Goal: Task Accomplishment & Management: Complete application form

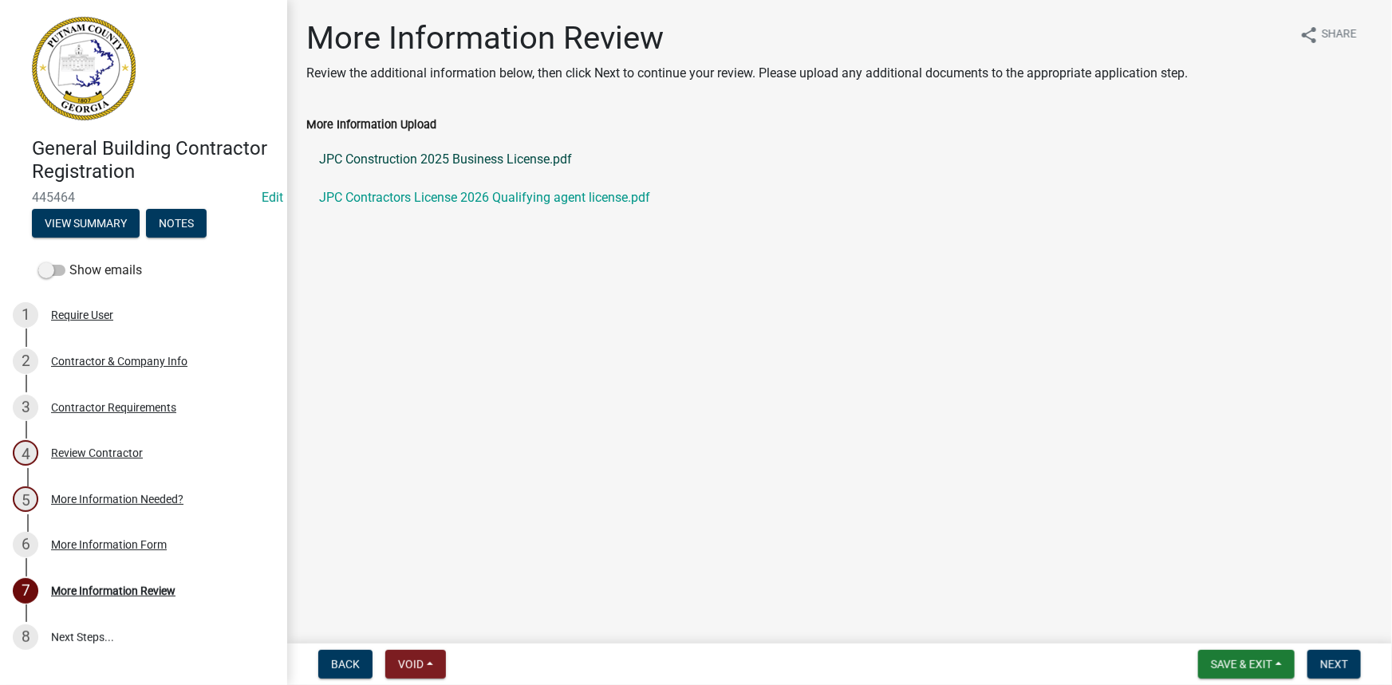
click at [431, 155] on link "JPC Construction 2025 Business License.pdf" at bounding box center [839, 159] width 1067 height 38
click at [491, 191] on link "JPC Contractors License 2026 Qualifying agent license.pdf" at bounding box center [839, 198] width 1067 height 38
click at [500, 156] on link "JPC Construction 2025 Business License.pdf" at bounding box center [839, 159] width 1067 height 38
click at [85, 451] on div "Review Contractor" at bounding box center [97, 453] width 92 height 11
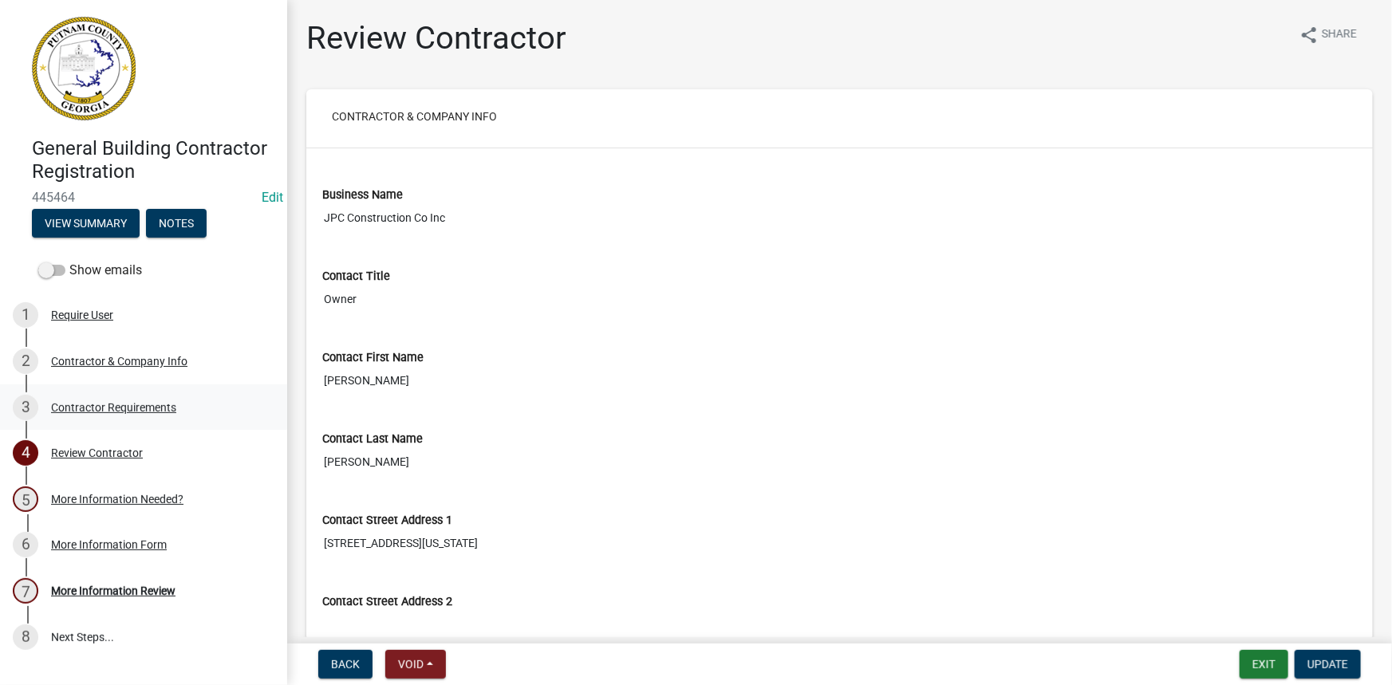
click at [106, 410] on div "Contractor Requirements" at bounding box center [113, 407] width 125 height 11
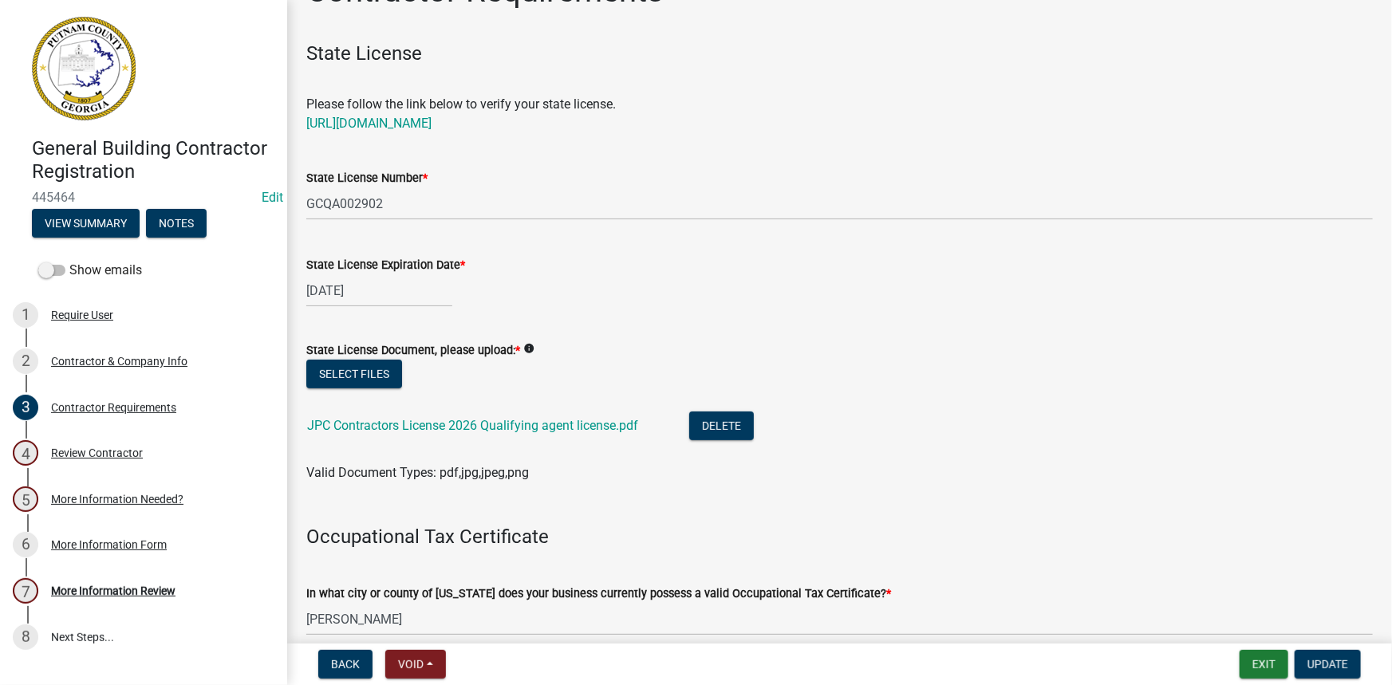
scroll to position [72, 0]
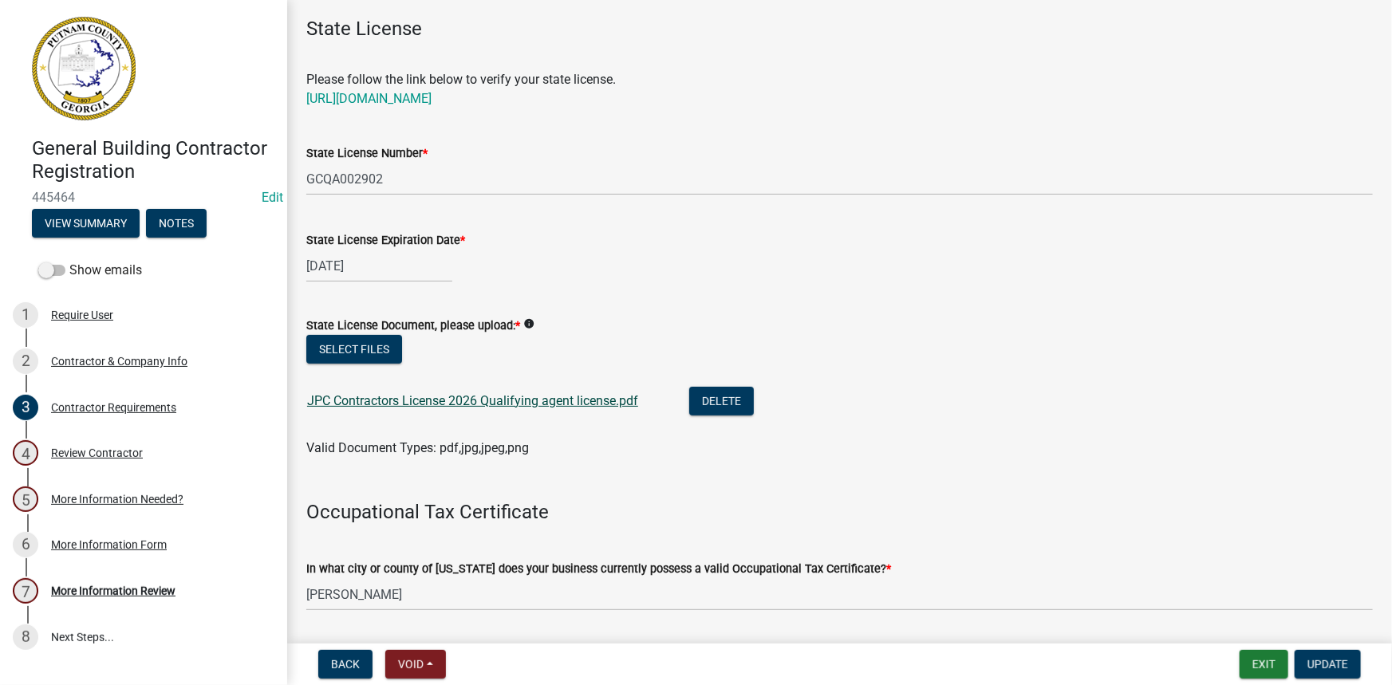
click at [516, 403] on link "JPC Contractors License 2026 Qualifying agent license.pdf" at bounding box center [472, 400] width 331 height 15
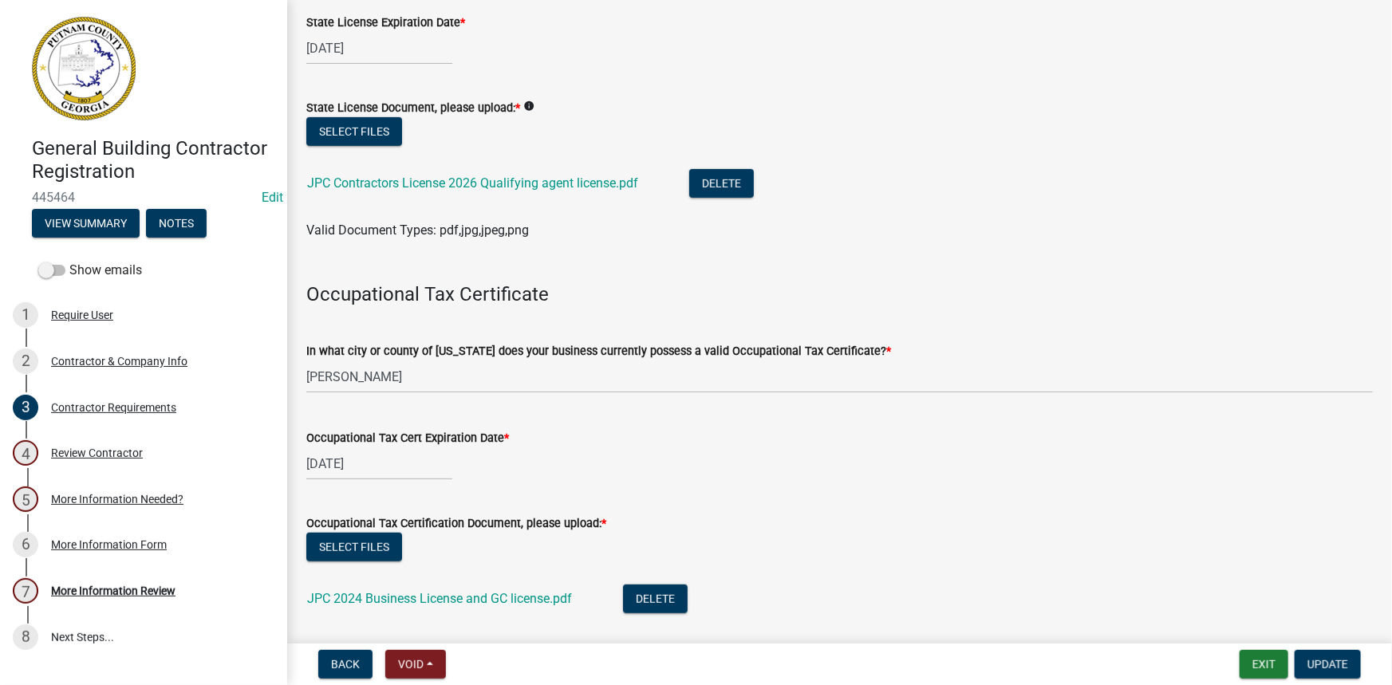
scroll to position [435, 0]
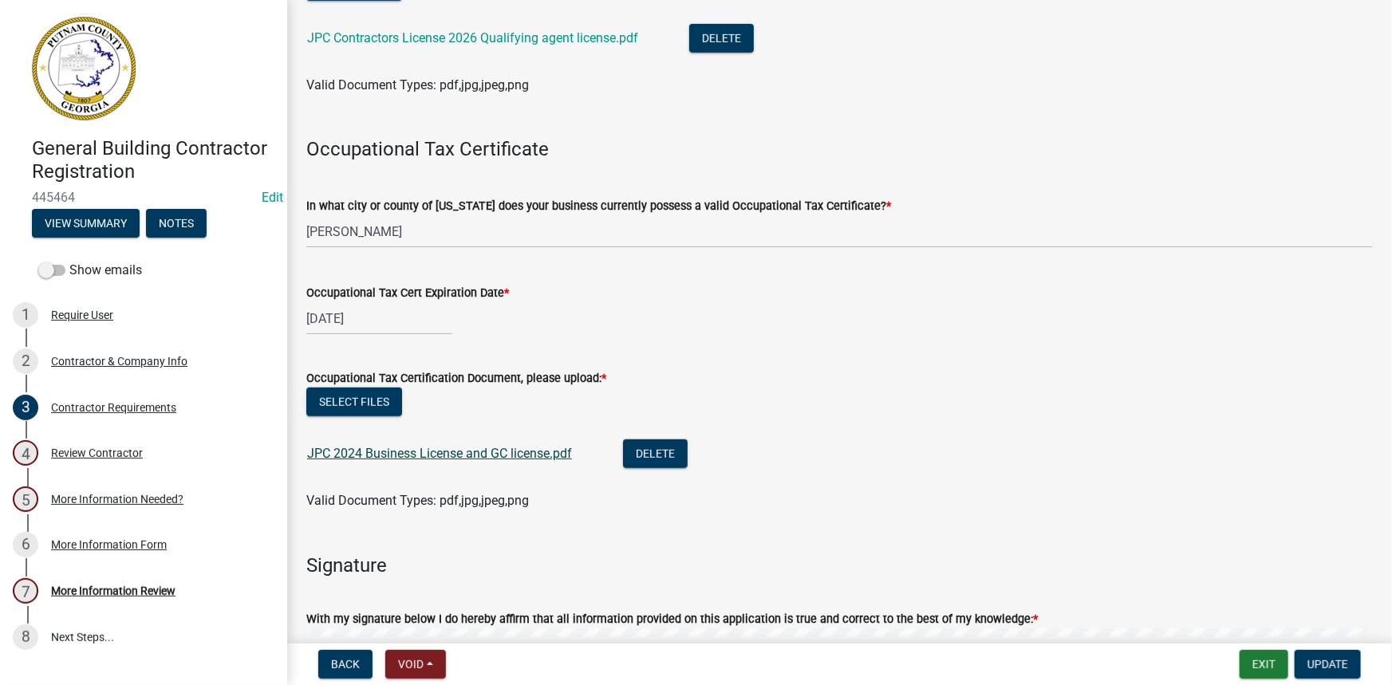
click at [511, 447] on link "JPC 2024 Business License and GC license.pdf" at bounding box center [439, 453] width 265 height 15
click at [374, 402] on button "Select files" at bounding box center [354, 402] width 96 height 29
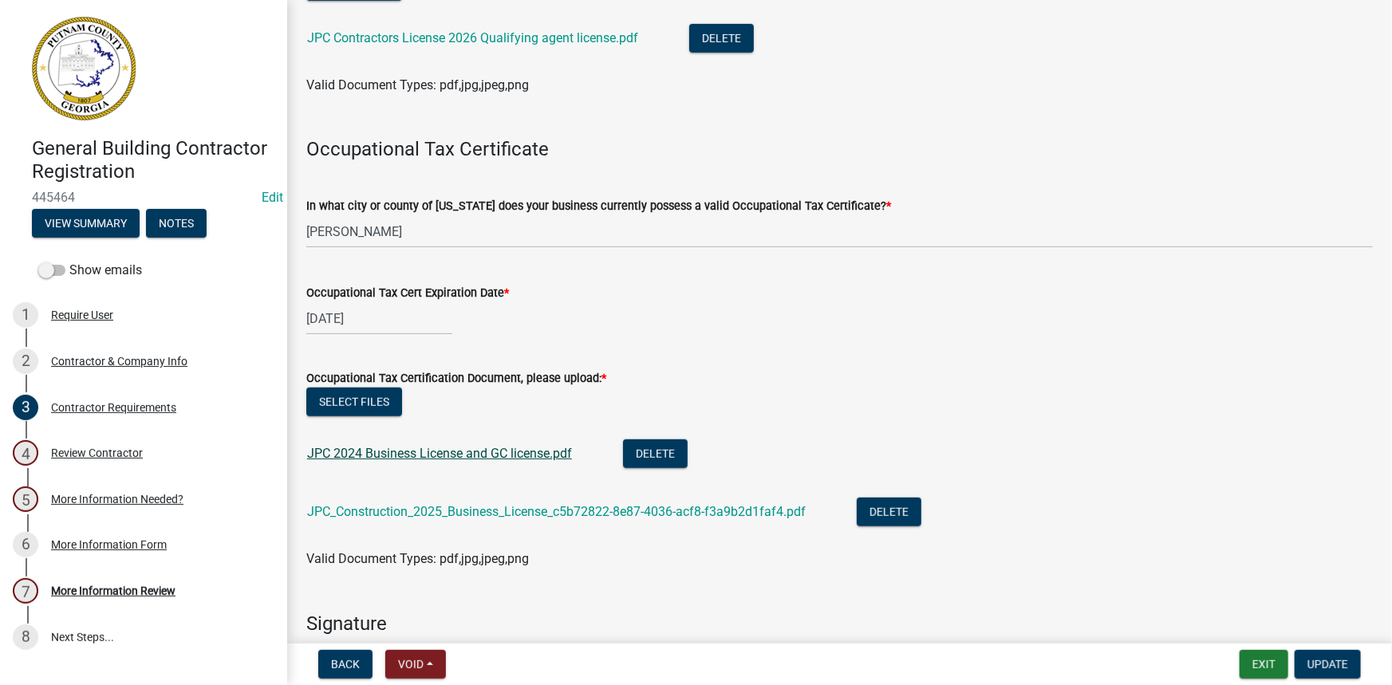
click at [466, 451] on link "JPC 2024 Business License and GC license.pdf" at bounding box center [439, 453] width 265 height 15
click at [492, 511] on link "JPC_Construction_2025_Business_License_c5b72822-8e87-4036-acf8-f3a9b2d1faf4.pdf" at bounding box center [556, 511] width 499 height 15
click at [656, 452] on button "Delete" at bounding box center [655, 454] width 65 height 29
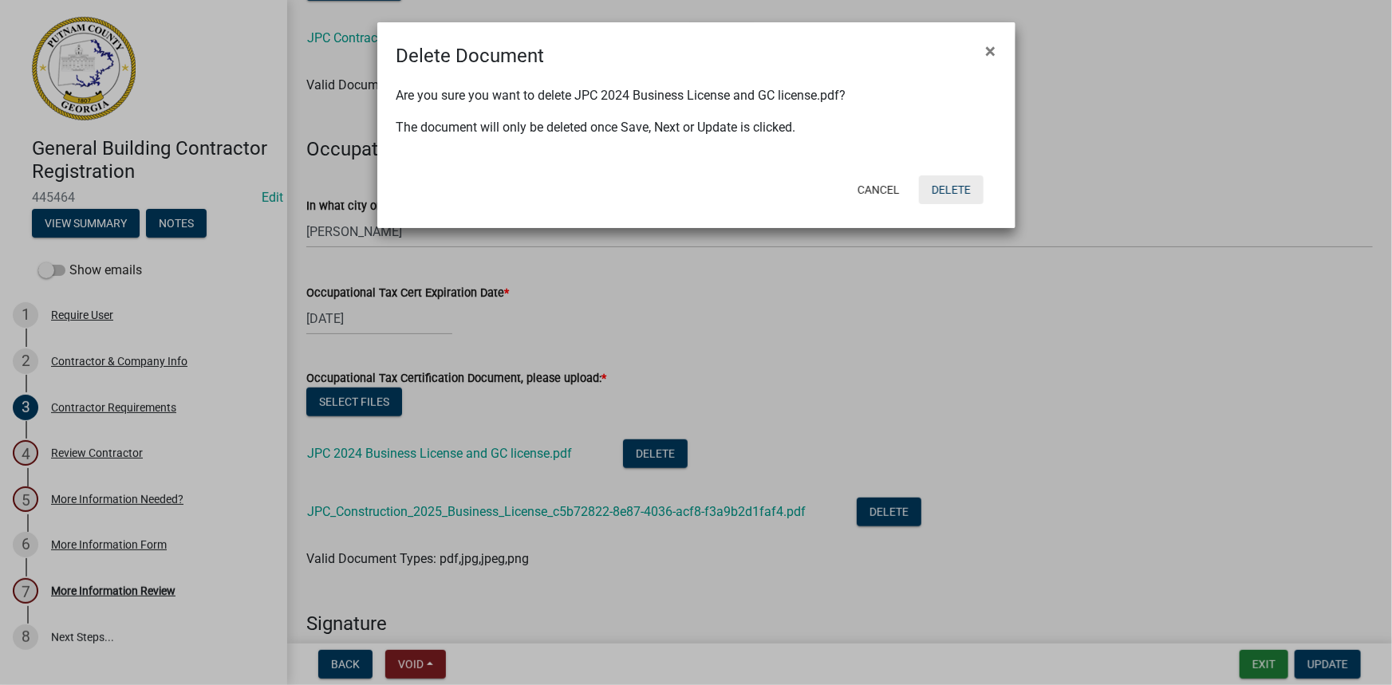
click at [965, 199] on button "Delete" at bounding box center [951, 190] width 65 height 29
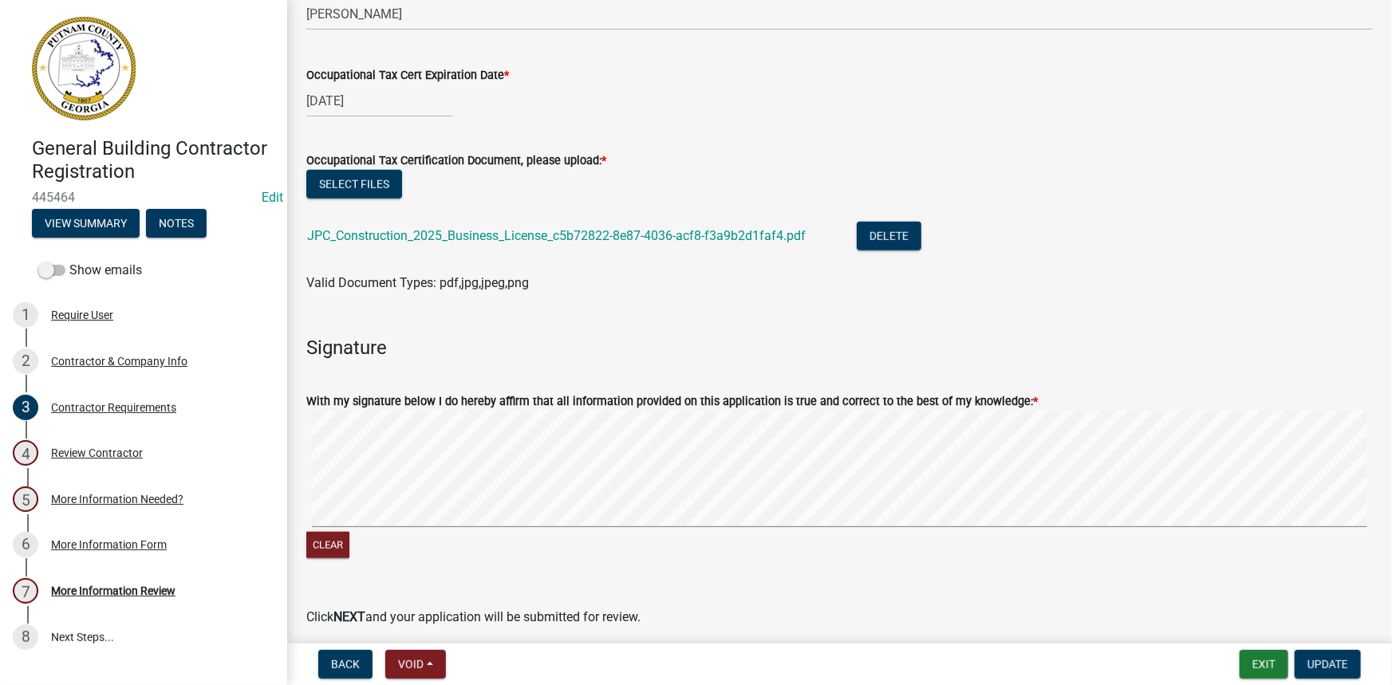
scroll to position [717, 0]
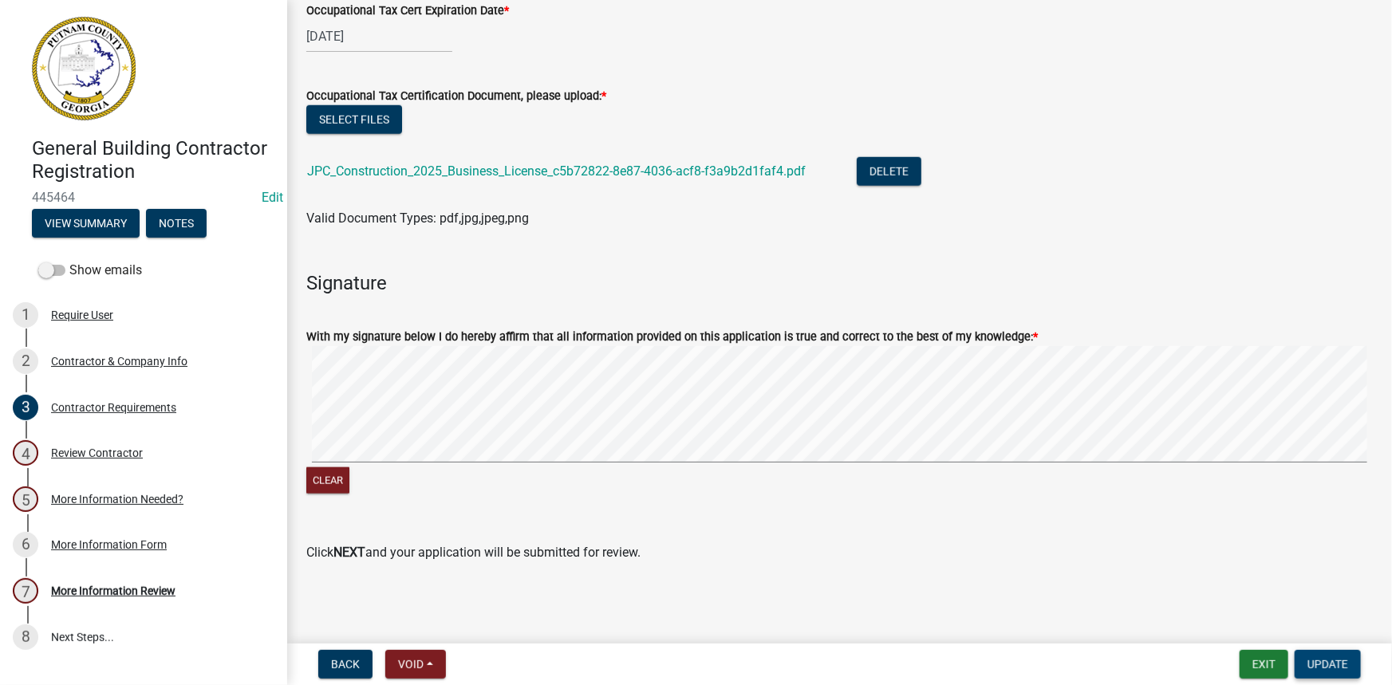
drag, startPoint x: 1314, startPoint y: 661, endPoint x: 1306, endPoint y: 657, distance: 8.9
click at [1314, 662] on span "Update" at bounding box center [1328, 664] width 41 height 13
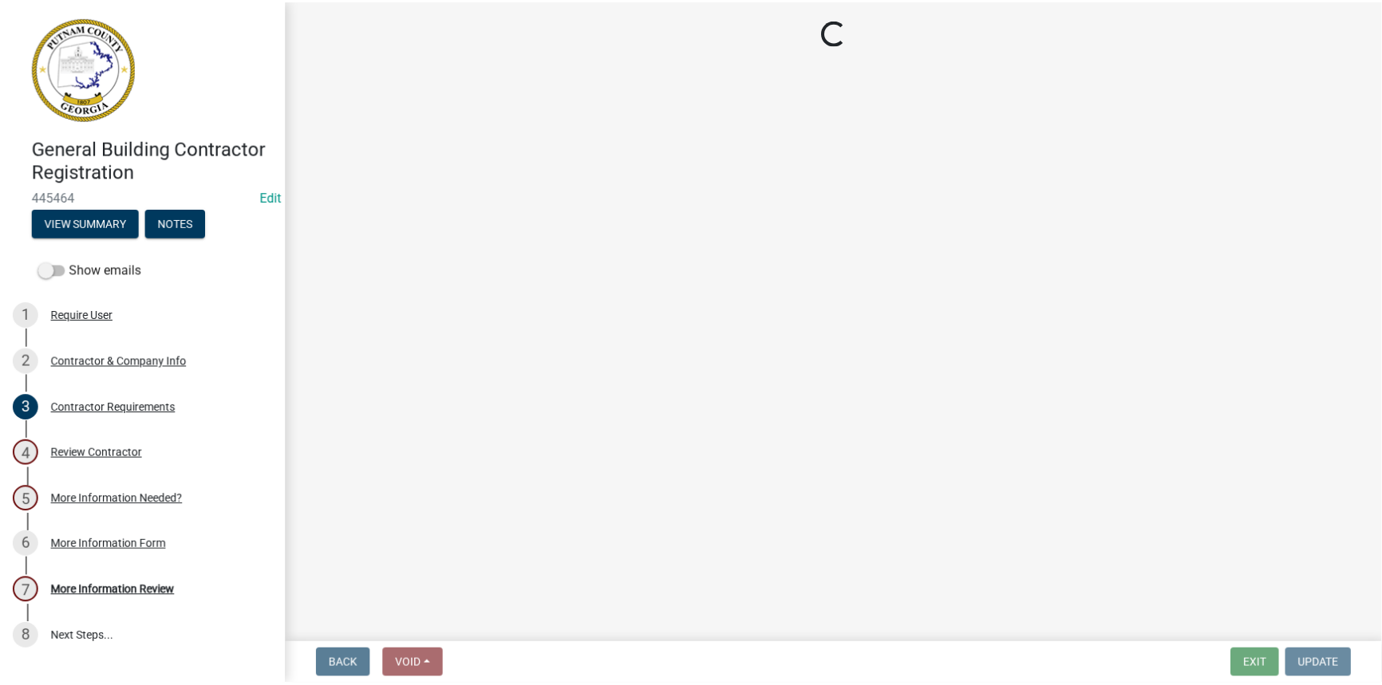
scroll to position [0, 0]
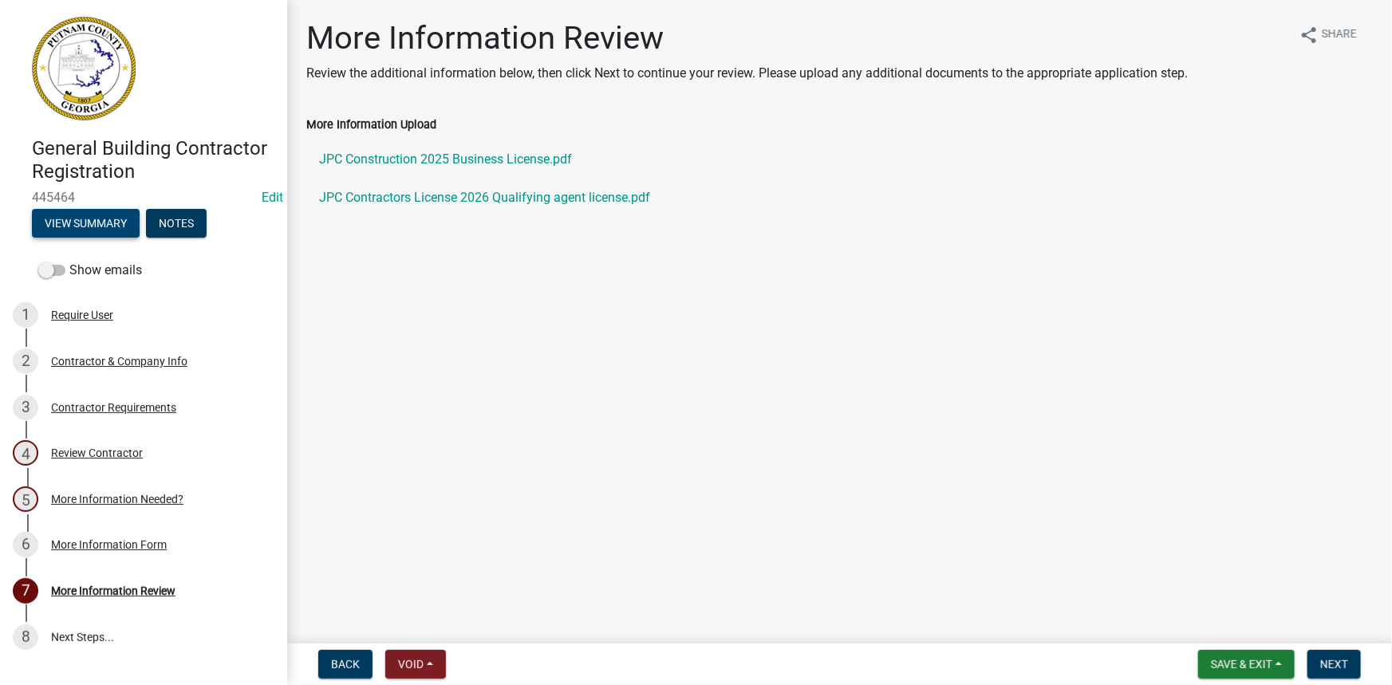
click at [94, 225] on button "View Summary" at bounding box center [86, 223] width 108 height 29
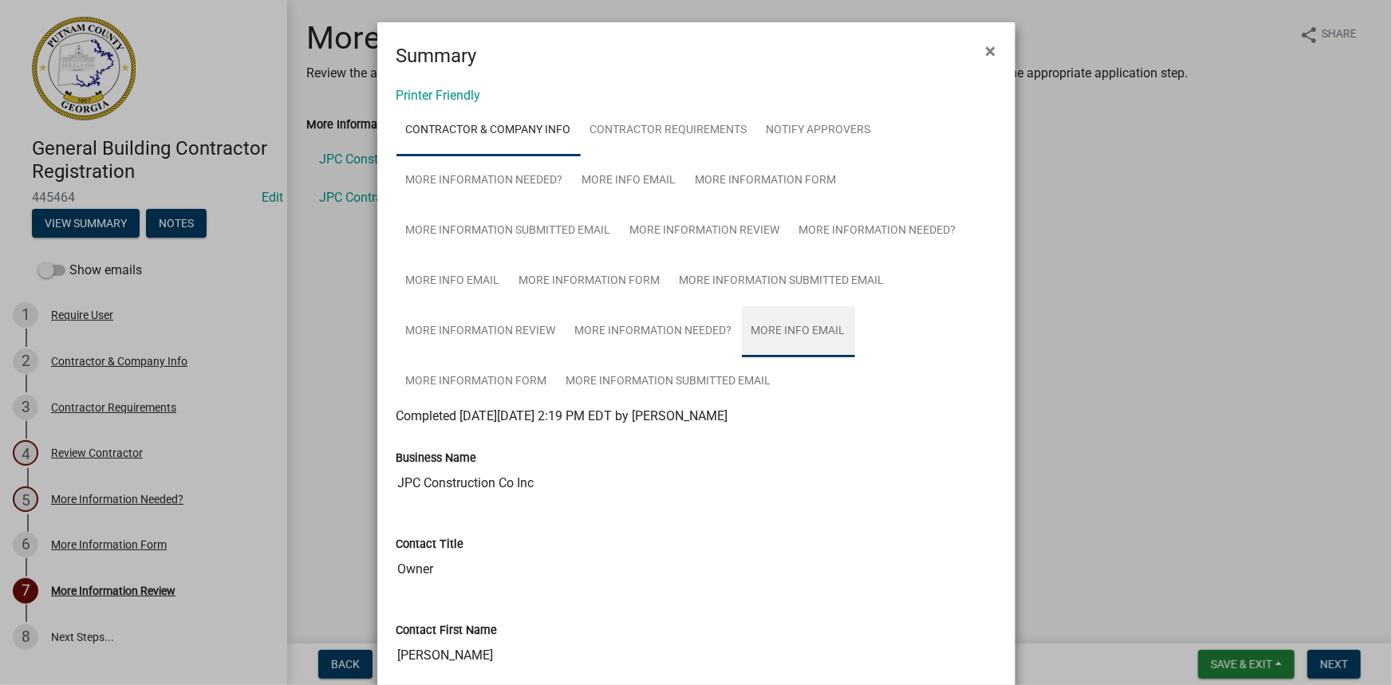
click at [804, 334] on link "More Info Email" at bounding box center [798, 331] width 113 height 51
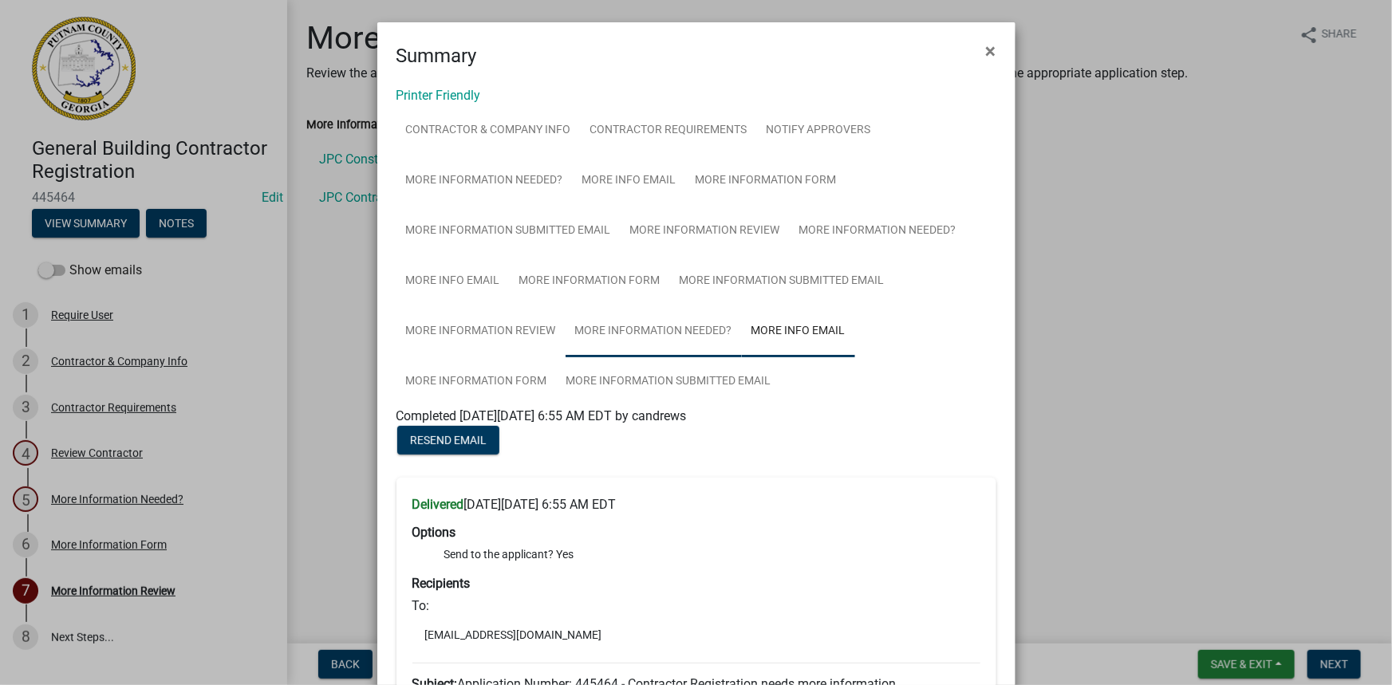
click at [689, 333] on link "More Information Needed?" at bounding box center [654, 331] width 176 height 51
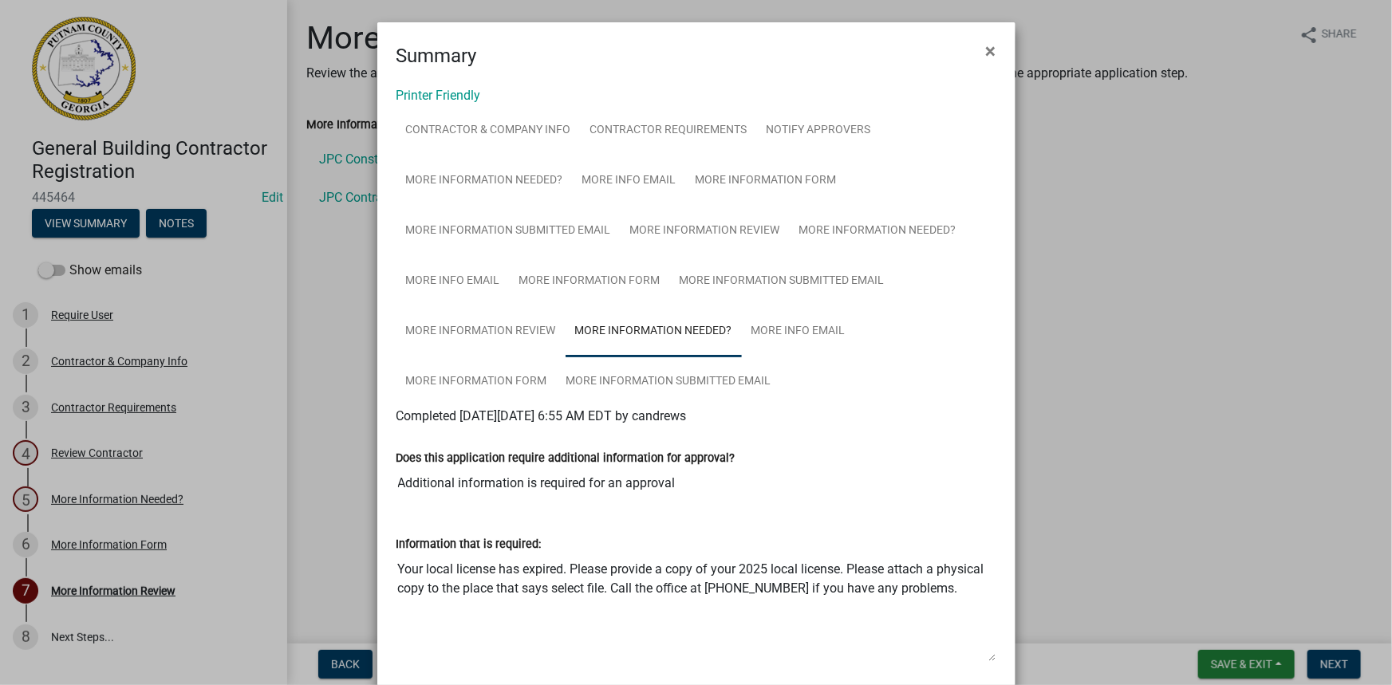
click at [1032, 330] on ngb-modal-window "Summary × Printer Friendly Contractor & Company Info Contractor Requirements No…" at bounding box center [696, 342] width 1392 height 685
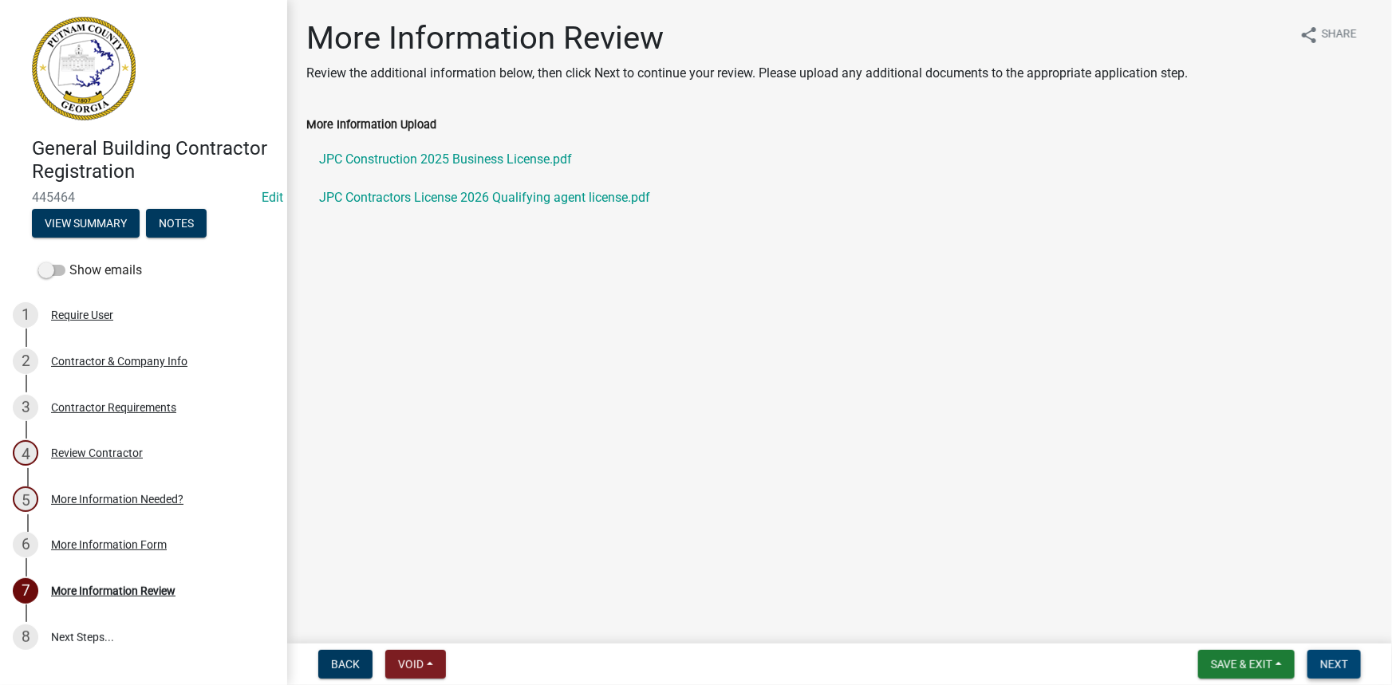
click at [1340, 653] on button "Next" at bounding box center [1334, 664] width 53 height 29
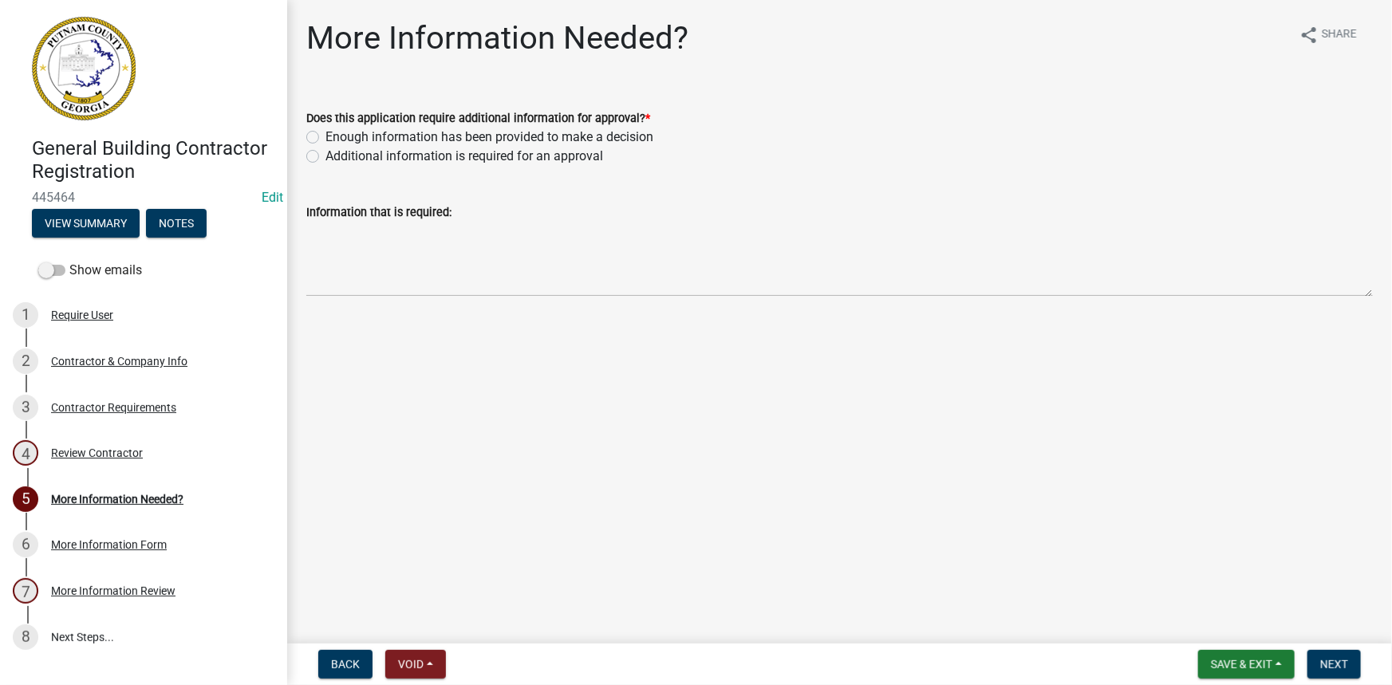
click at [412, 147] on label "Additional information is required for an approval" at bounding box center [465, 156] width 278 height 19
click at [336, 147] on input "Additional information is required for an approval" at bounding box center [331, 152] width 10 height 10
radio input "true"
click at [418, 139] on label "Enough information has been provided to make a decision" at bounding box center [490, 137] width 328 height 19
click at [336, 138] on input "Enough information has been provided to make a decision" at bounding box center [331, 133] width 10 height 10
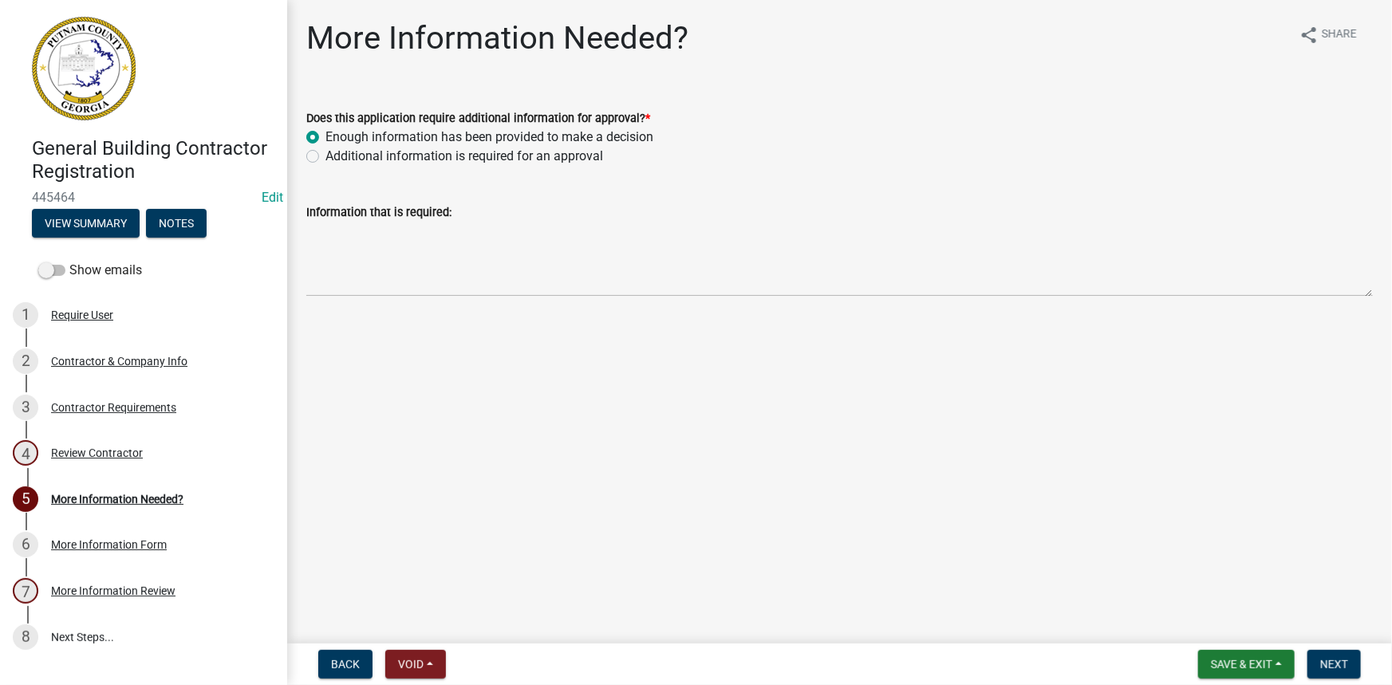
radio input "true"
click at [1326, 663] on span "Next" at bounding box center [1335, 664] width 28 height 13
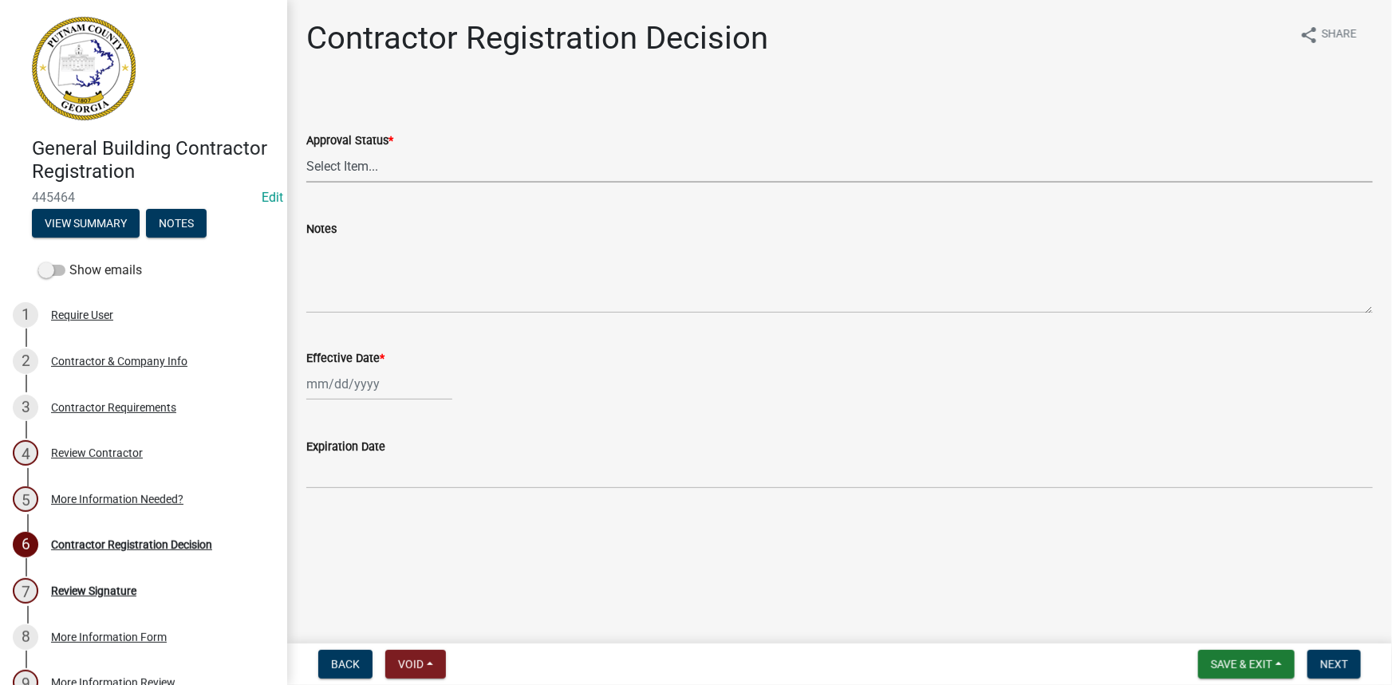
click at [455, 164] on select "Select Item... Approved Denied" at bounding box center [839, 166] width 1067 height 33
click at [306, 150] on select "Select Item... Approved Denied" at bounding box center [839, 166] width 1067 height 33
select select "4b86b809-39dd-4c68-9f3d-fdb3e7050482"
click at [361, 373] on div at bounding box center [379, 384] width 146 height 33
select select "9"
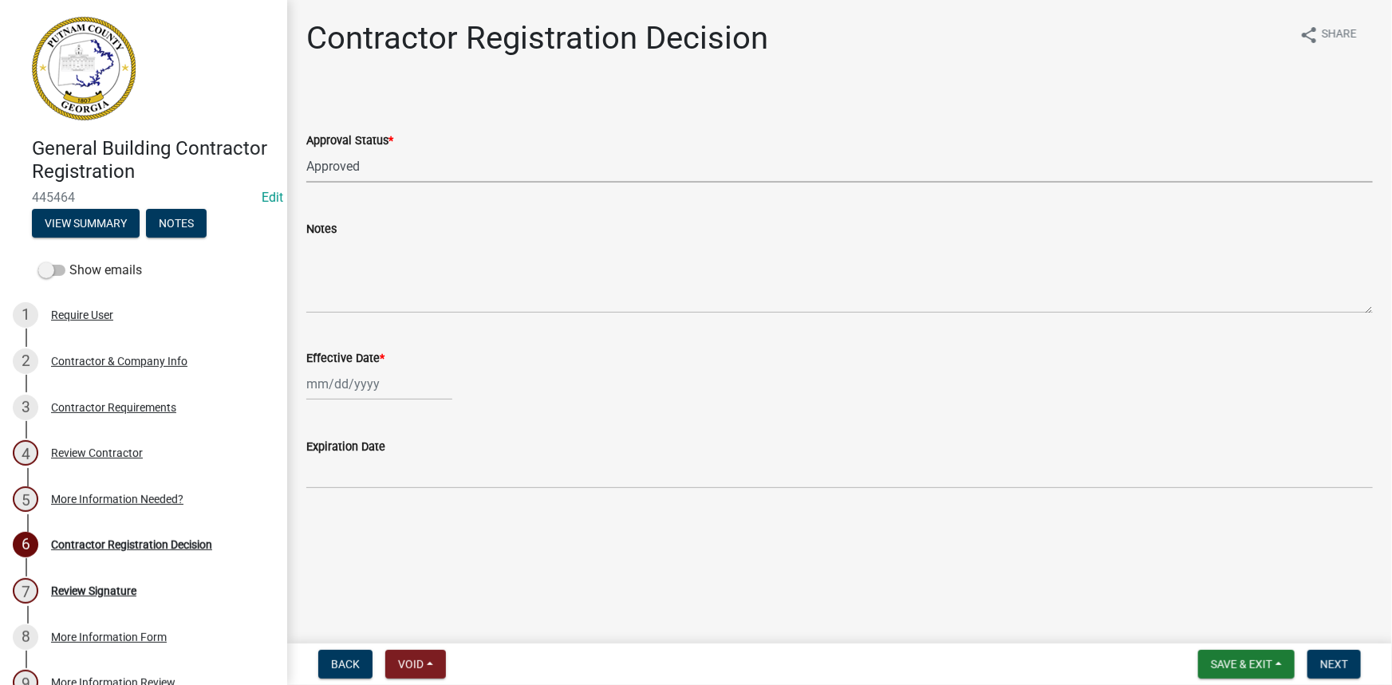
select select "2025"
click at [389, 470] on div "4" at bounding box center [399, 469] width 26 height 26
type input "[DATE]"
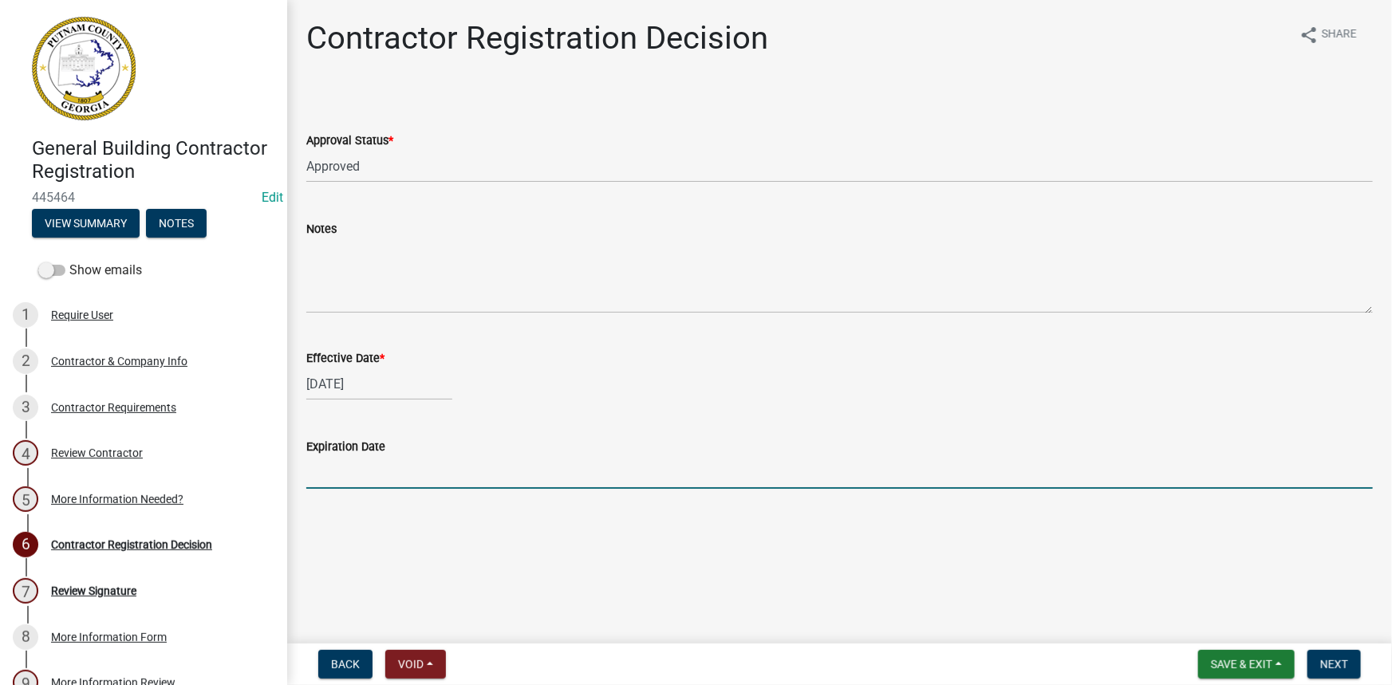
drag, startPoint x: 388, startPoint y: 470, endPoint x: 391, endPoint y: 488, distance: 17.8
click at [388, 471] on input "Expiration Date" at bounding box center [839, 472] width 1067 height 33
type input "[DATE]"
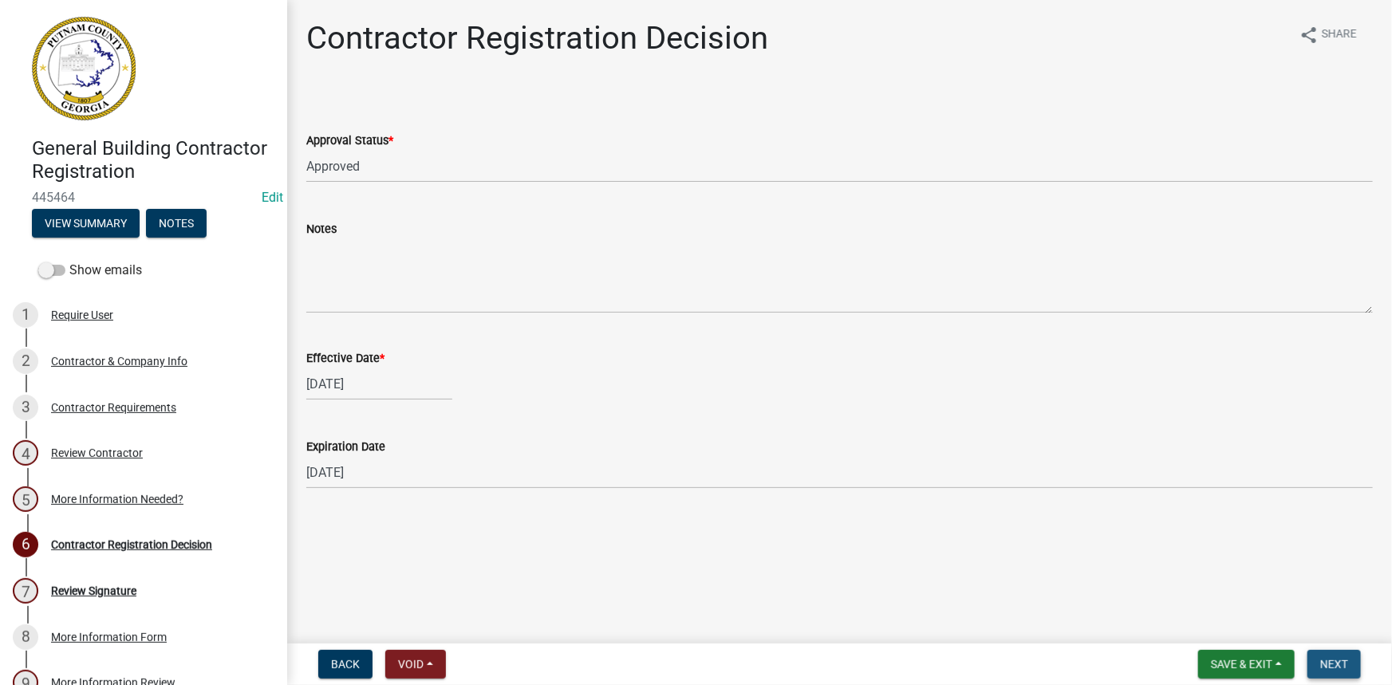
click at [1309, 674] on button "Next" at bounding box center [1334, 664] width 53 height 29
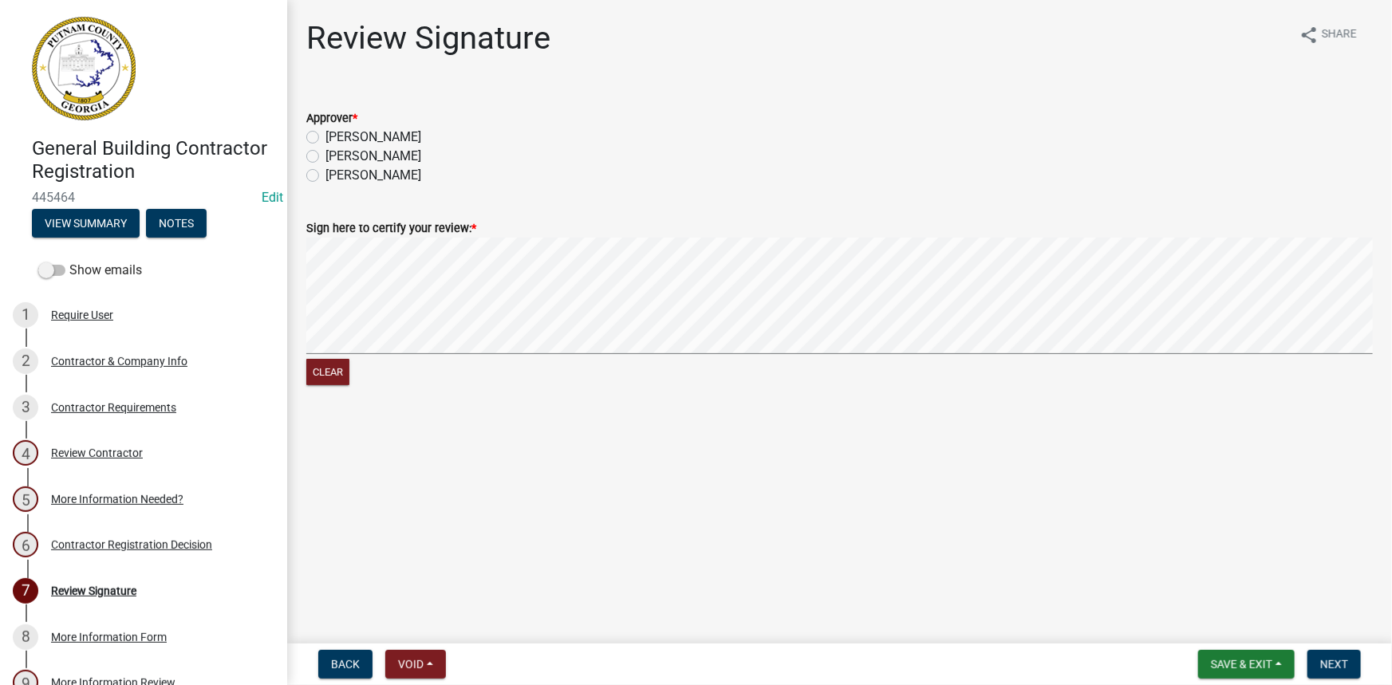
click at [366, 132] on label "[PERSON_NAME]" at bounding box center [374, 137] width 96 height 19
click at [336, 132] on input "[PERSON_NAME]" at bounding box center [331, 133] width 10 height 10
radio input "true"
click at [1340, 670] on span "Next" at bounding box center [1335, 664] width 28 height 13
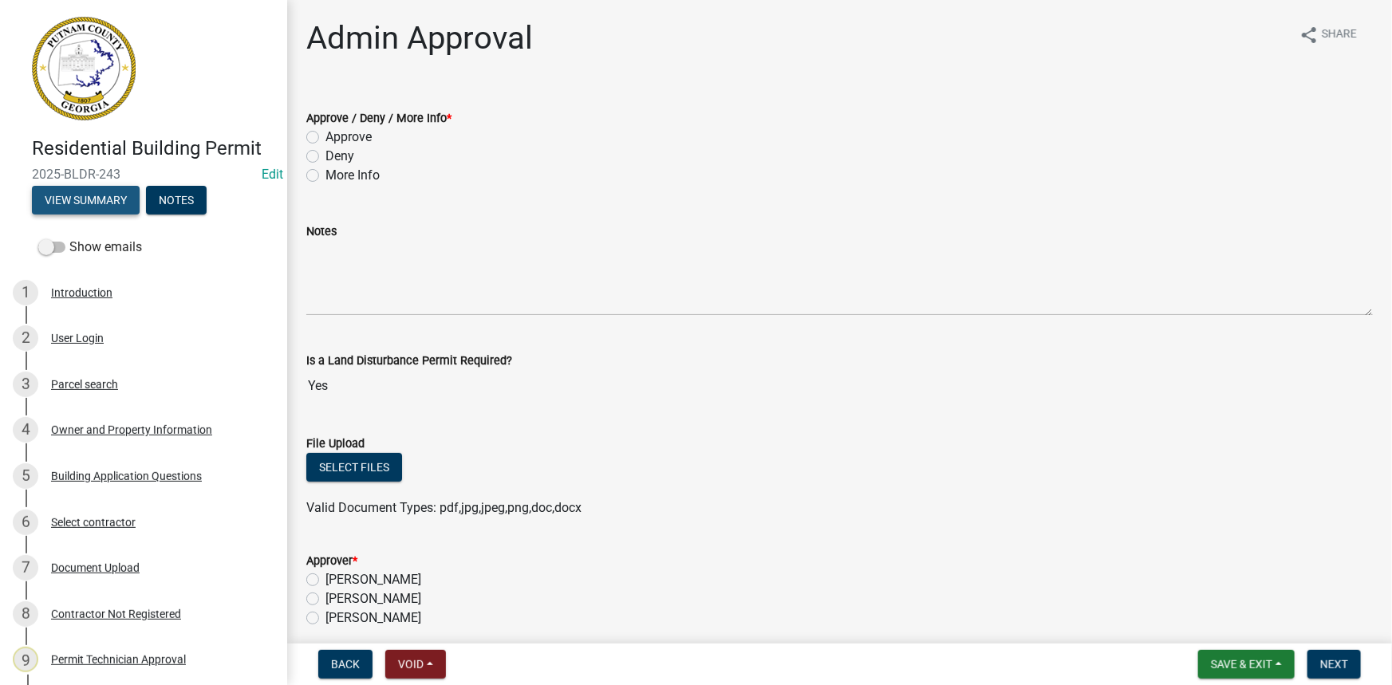
click at [114, 199] on button "View Summary" at bounding box center [86, 200] width 108 height 29
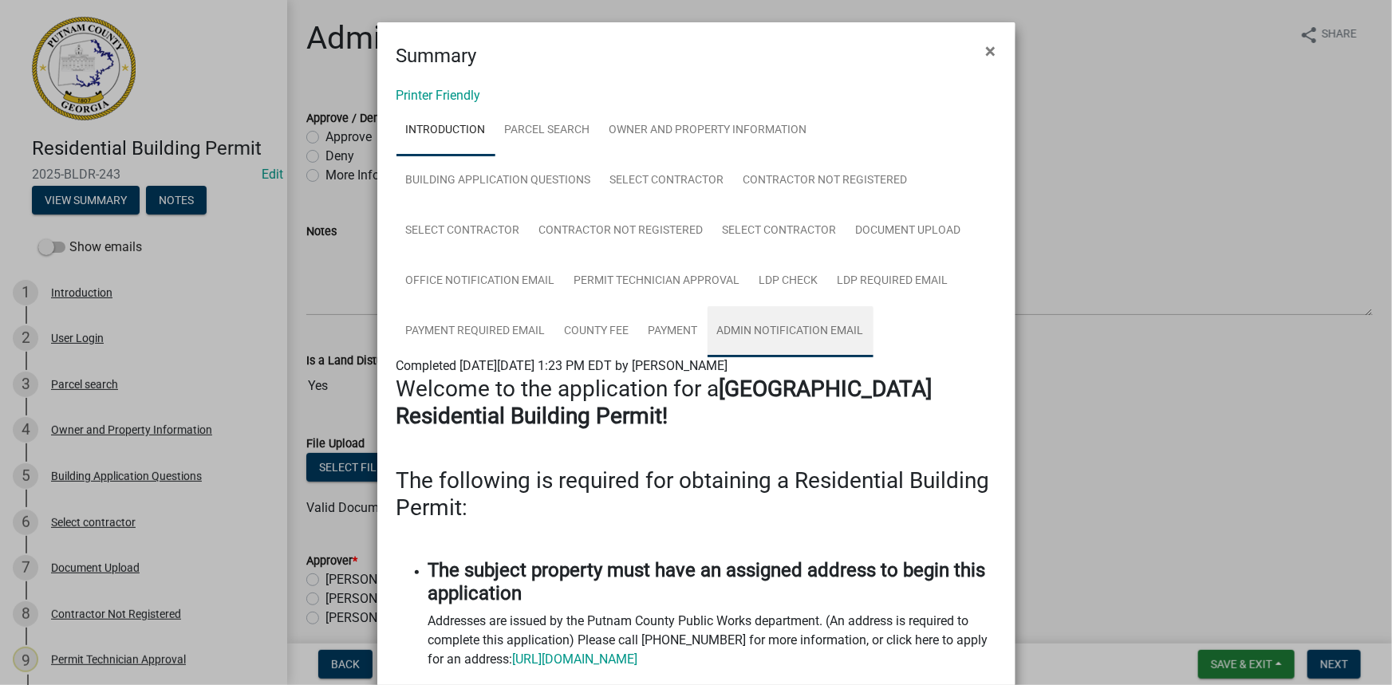
click at [735, 327] on link "Admin Notification Email" at bounding box center [791, 331] width 166 height 51
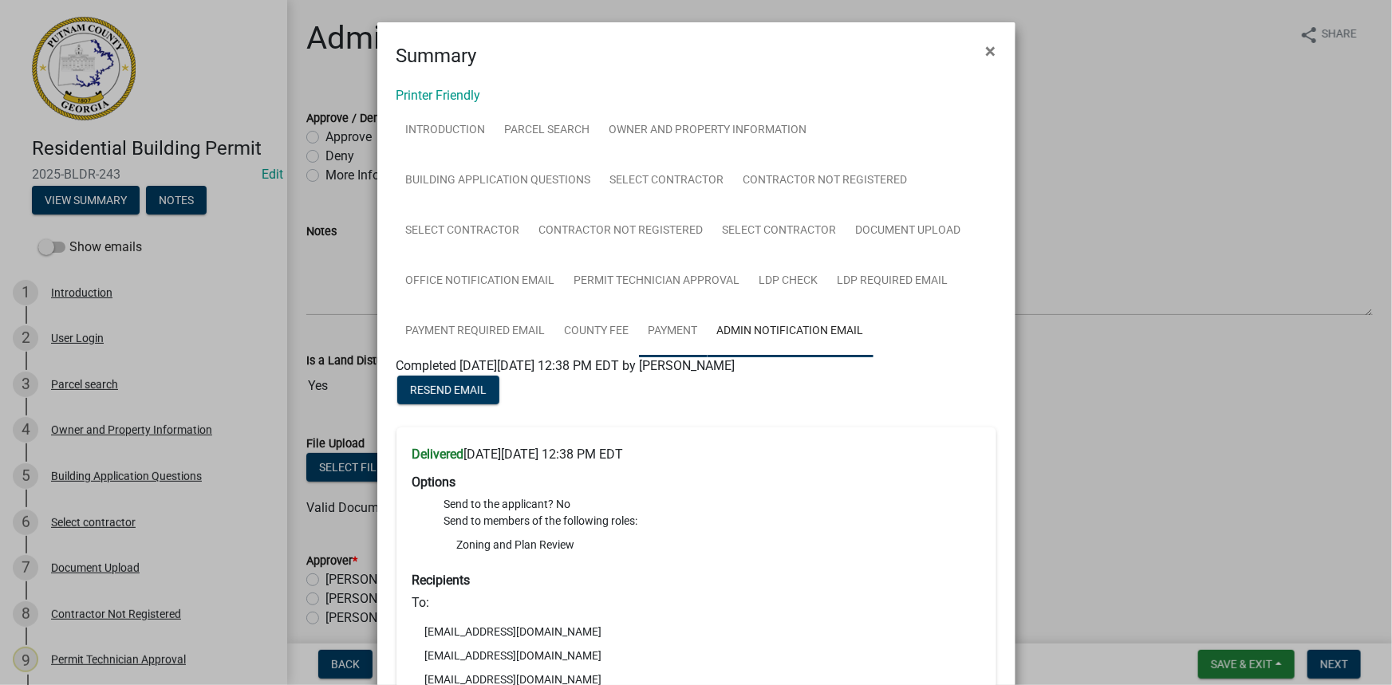
click at [673, 324] on link "Payment" at bounding box center [673, 331] width 69 height 51
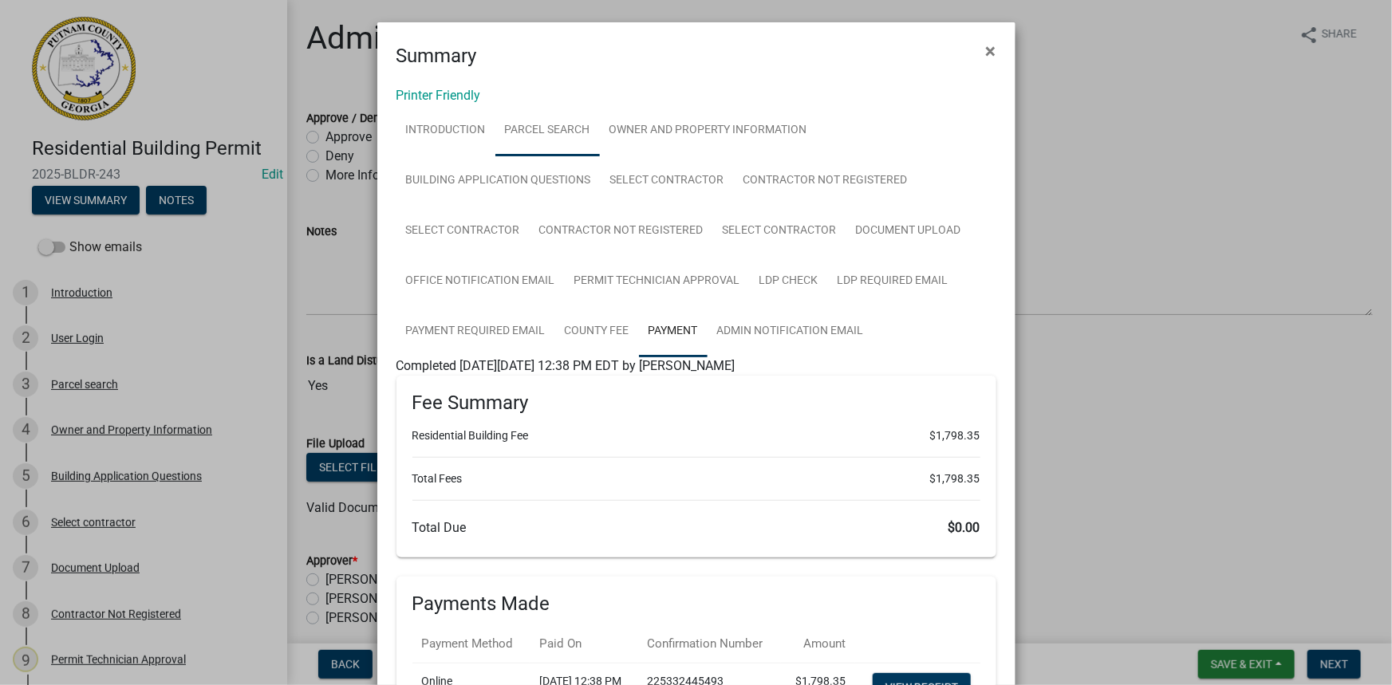
click at [563, 128] on link "Parcel search" at bounding box center [547, 130] width 105 height 51
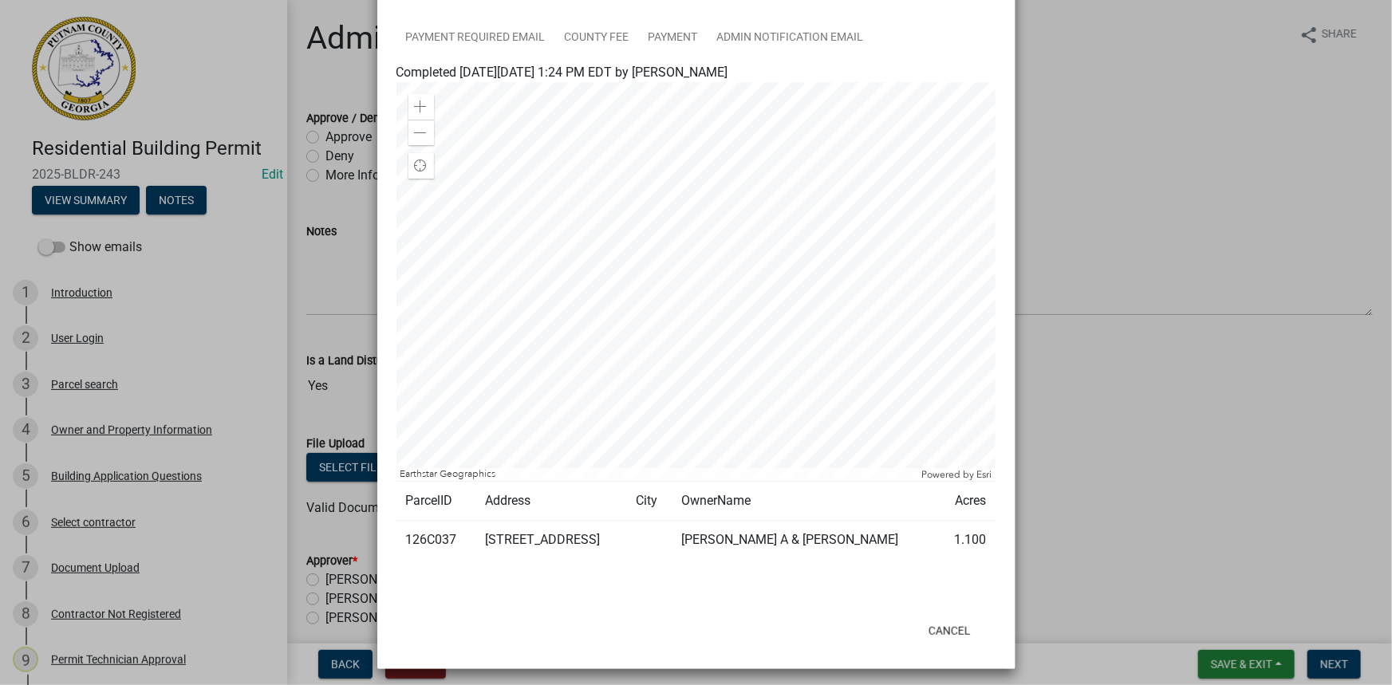
scroll to position [298, 0]
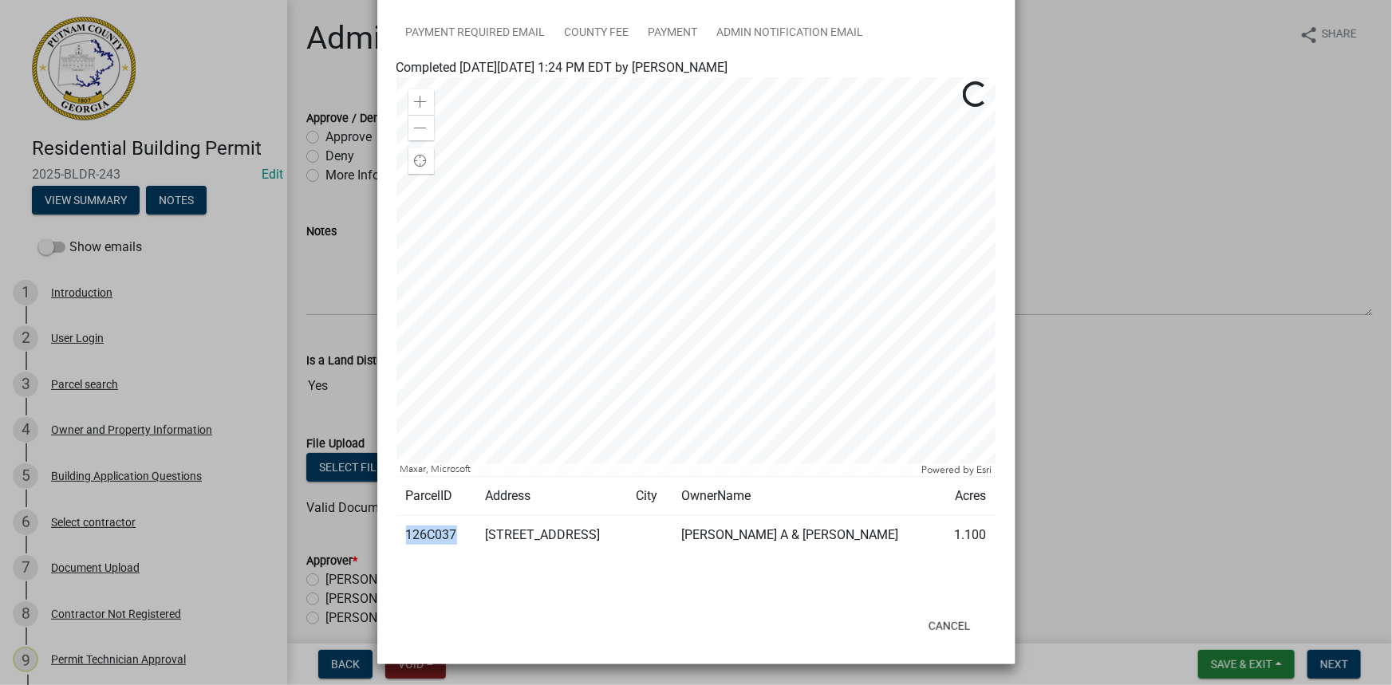
drag, startPoint x: 450, startPoint y: 530, endPoint x: 398, endPoint y: 530, distance: 51.9
click at [398, 530] on td "126C037" at bounding box center [436, 535] width 79 height 39
copy td "126C037"
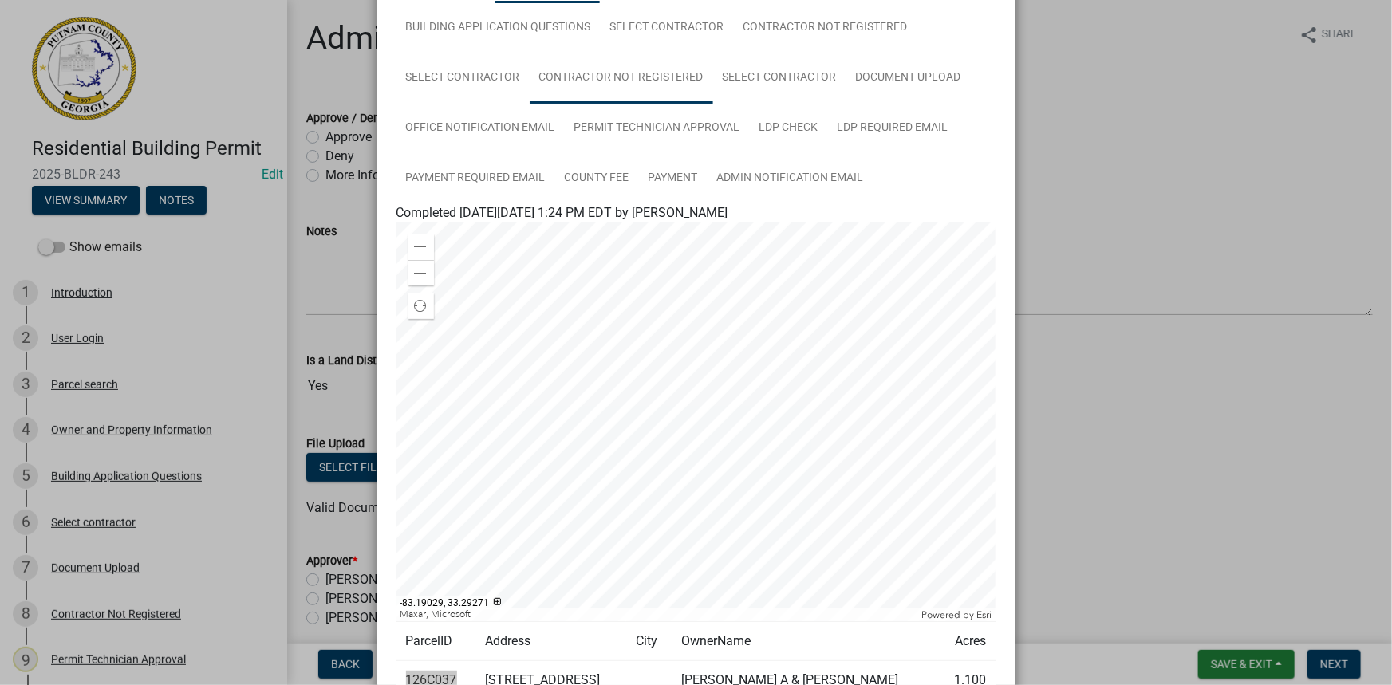
scroll to position [81, 0]
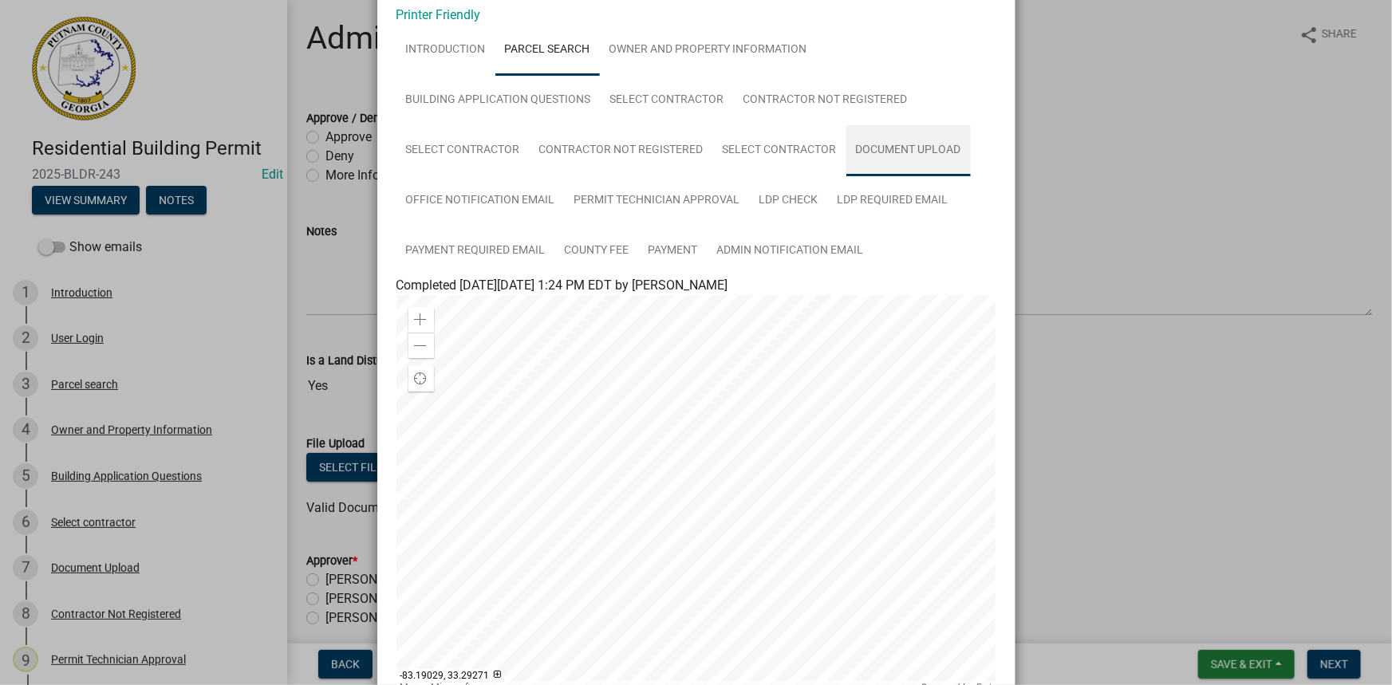
click at [879, 135] on link "Document Upload" at bounding box center [909, 150] width 124 height 51
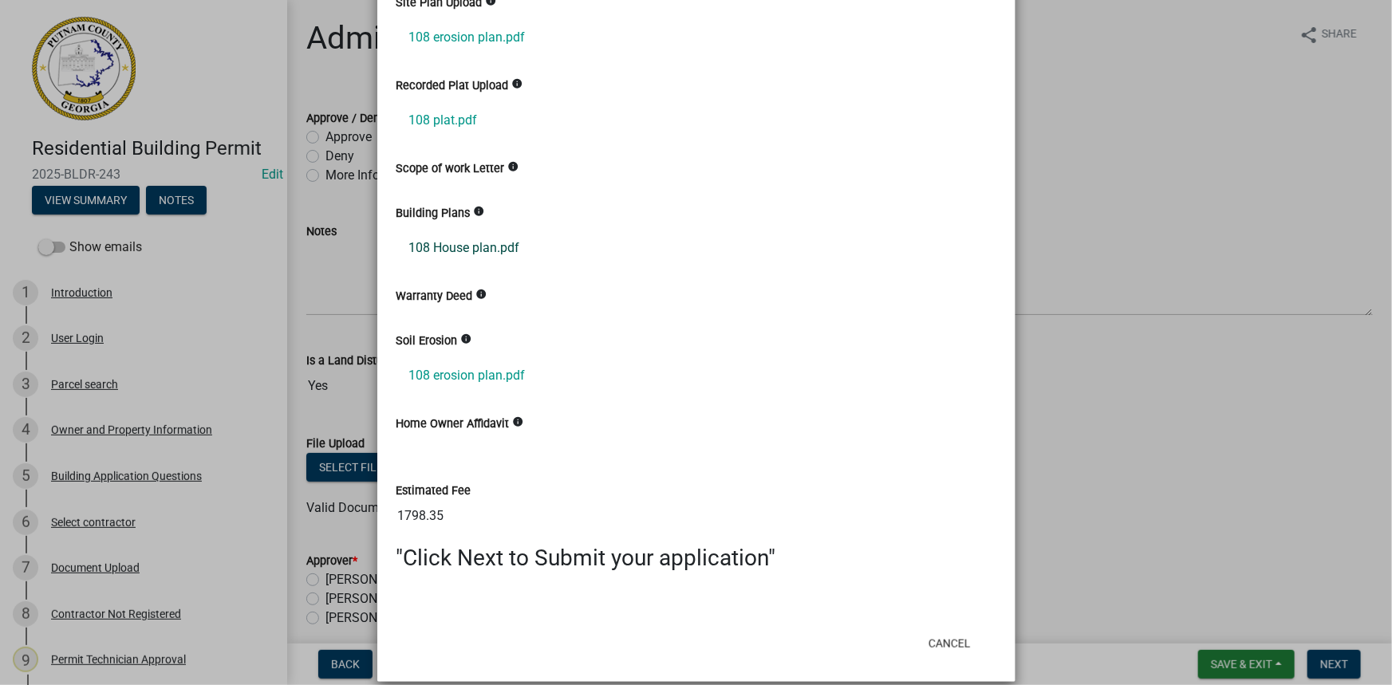
scroll to position [610, 0]
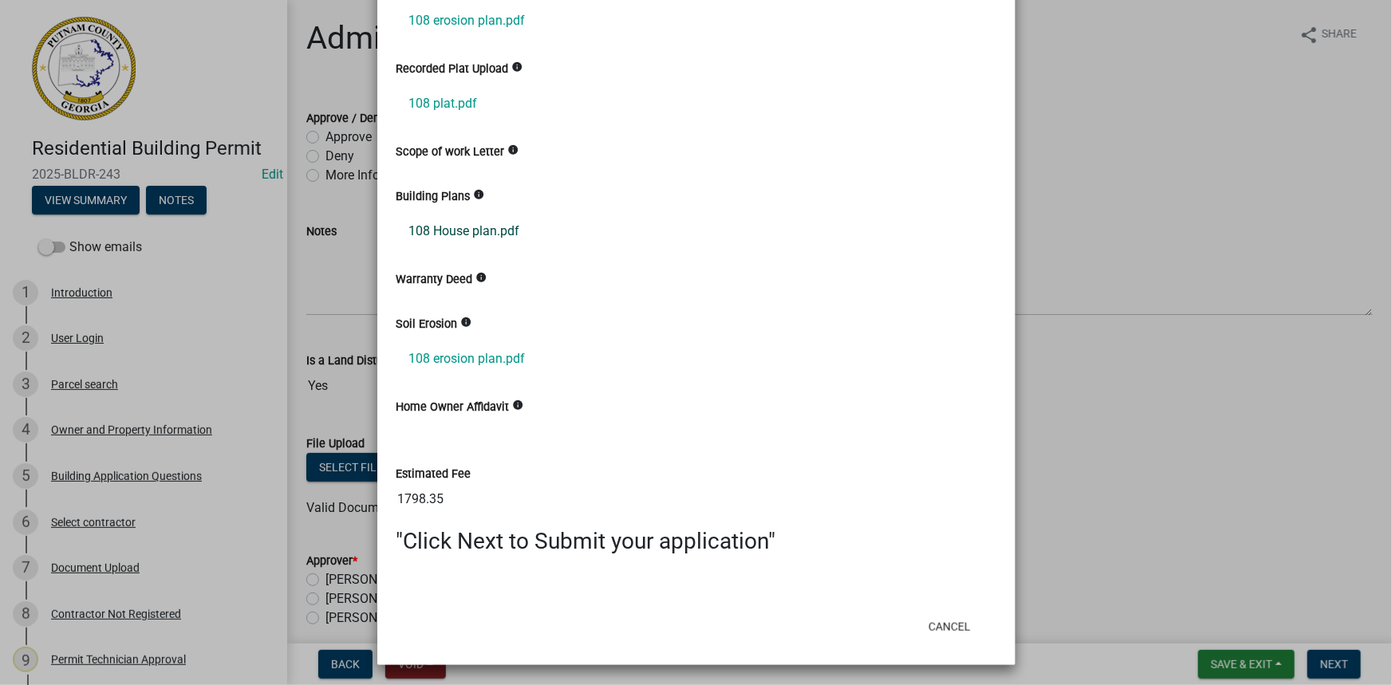
click at [484, 233] on link "108 House plan.pdf" at bounding box center [697, 231] width 600 height 38
click at [1159, 216] on ngb-modal-window "Summary × Printer Friendly Introduction Parcel search Owner and Property Inform…" at bounding box center [696, 342] width 1392 height 685
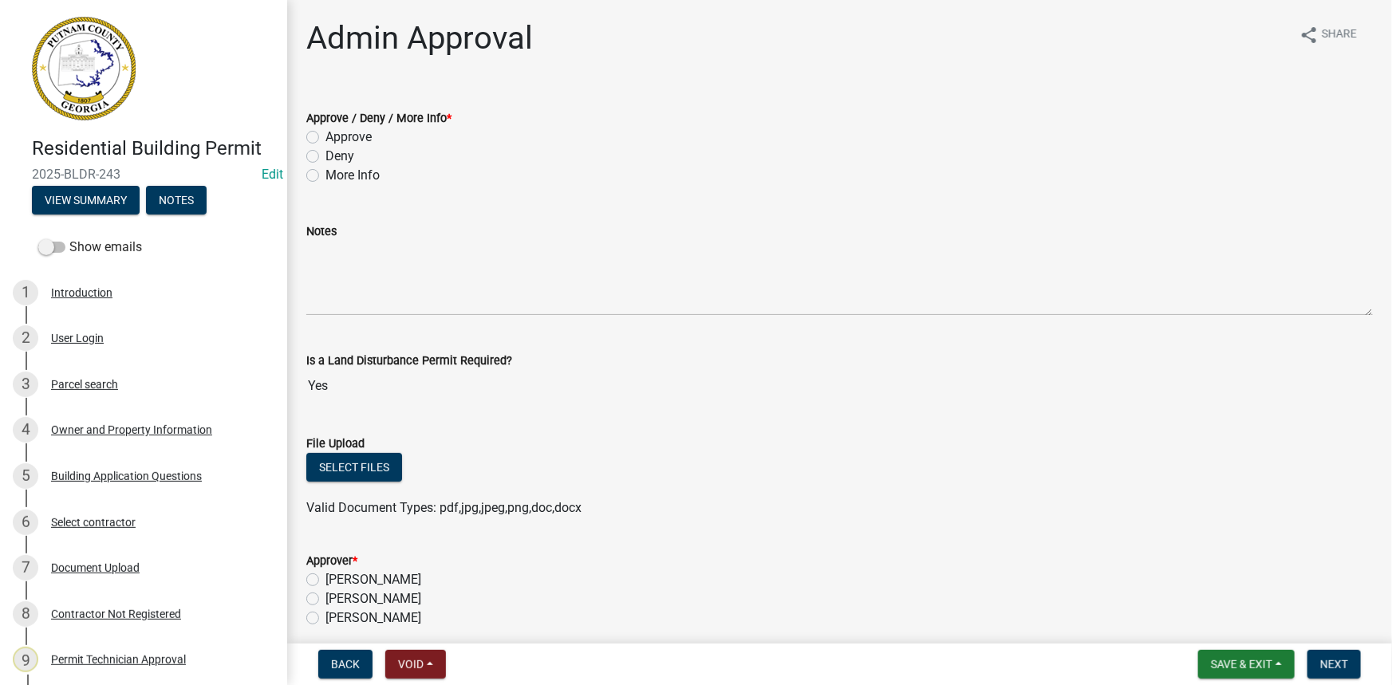
click at [364, 177] on label "More Info" at bounding box center [353, 175] width 54 height 19
click at [336, 176] on input "More Info" at bounding box center [331, 171] width 10 height 10
radio input "true"
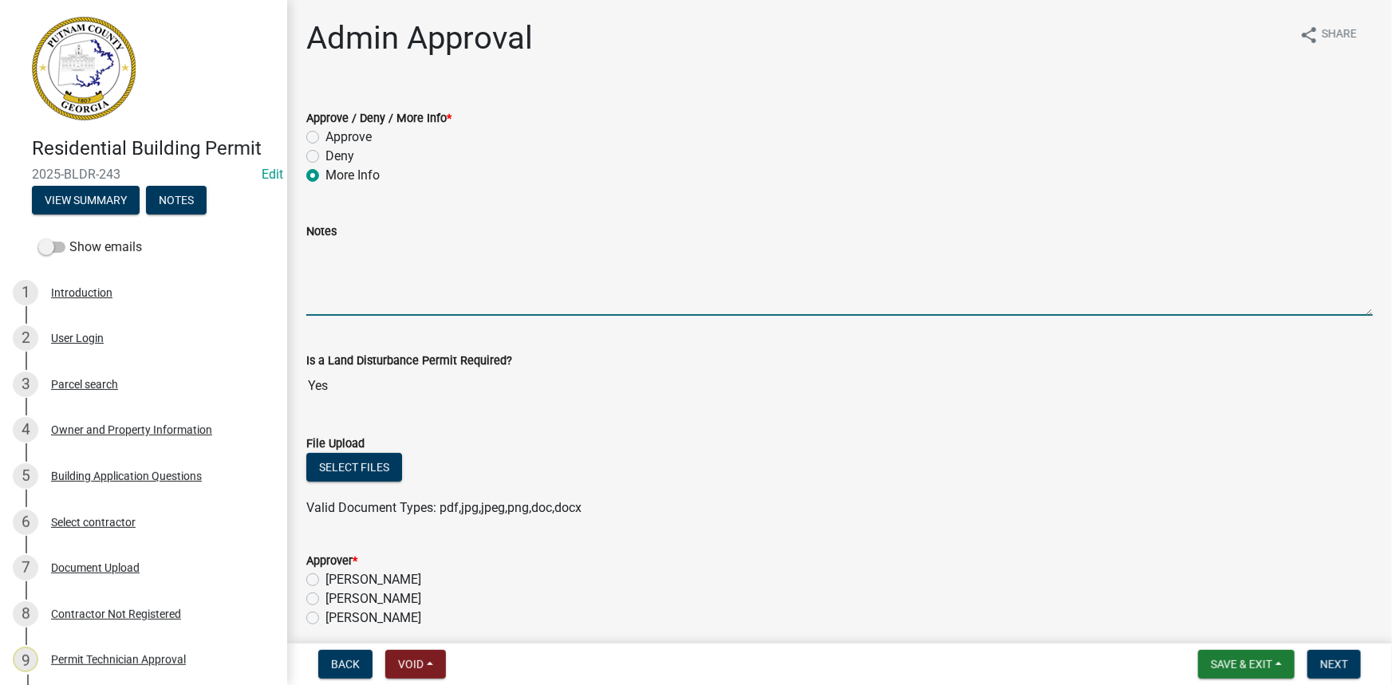
click at [404, 286] on textarea "Notes" at bounding box center [839, 278] width 1067 height 75
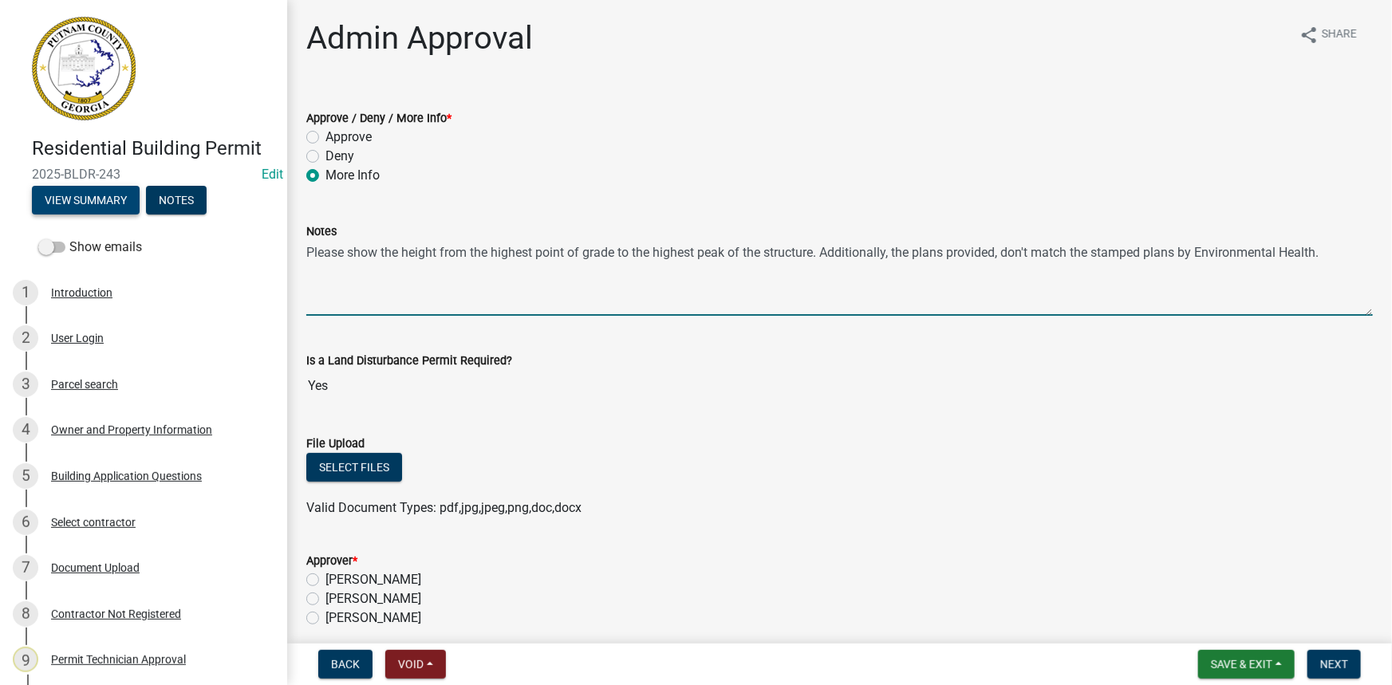
type textarea "Please show the height from the highest point of grade to the highest peak of t…"
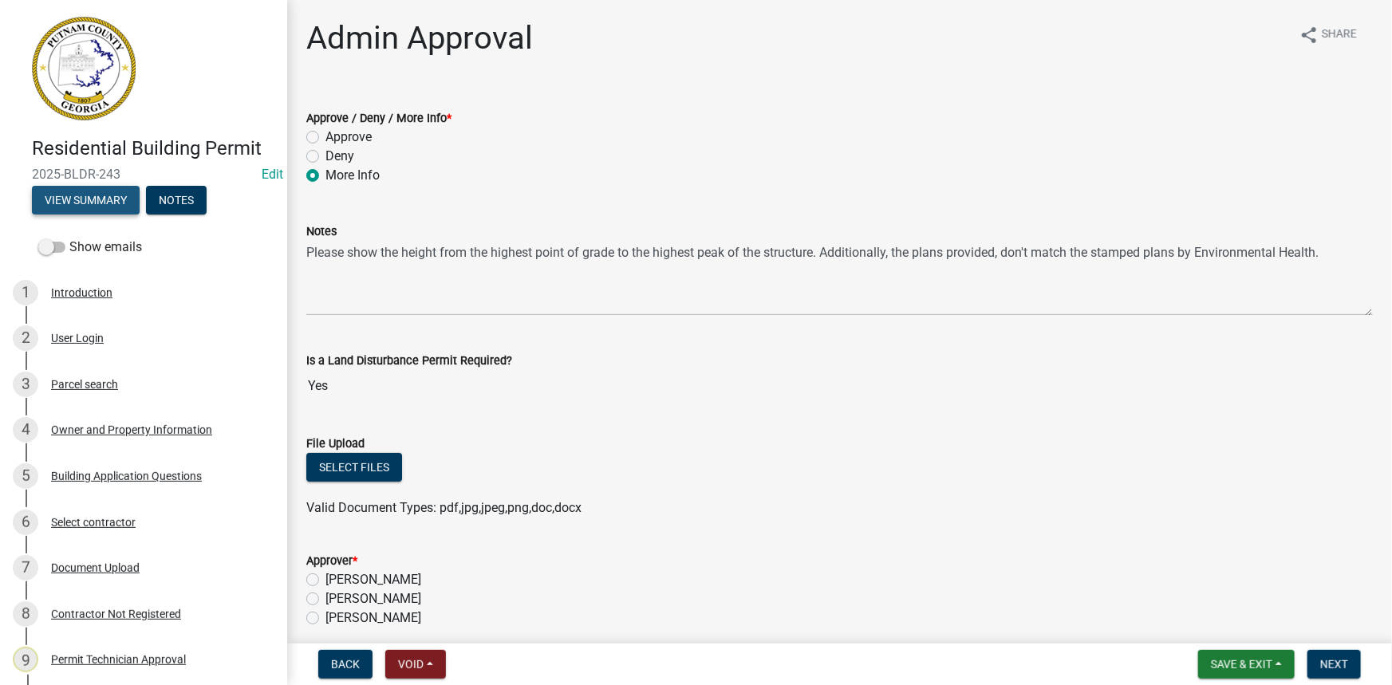
click at [93, 197] on button "View Summary" at bounding box center [86, 200] width 108 height 29
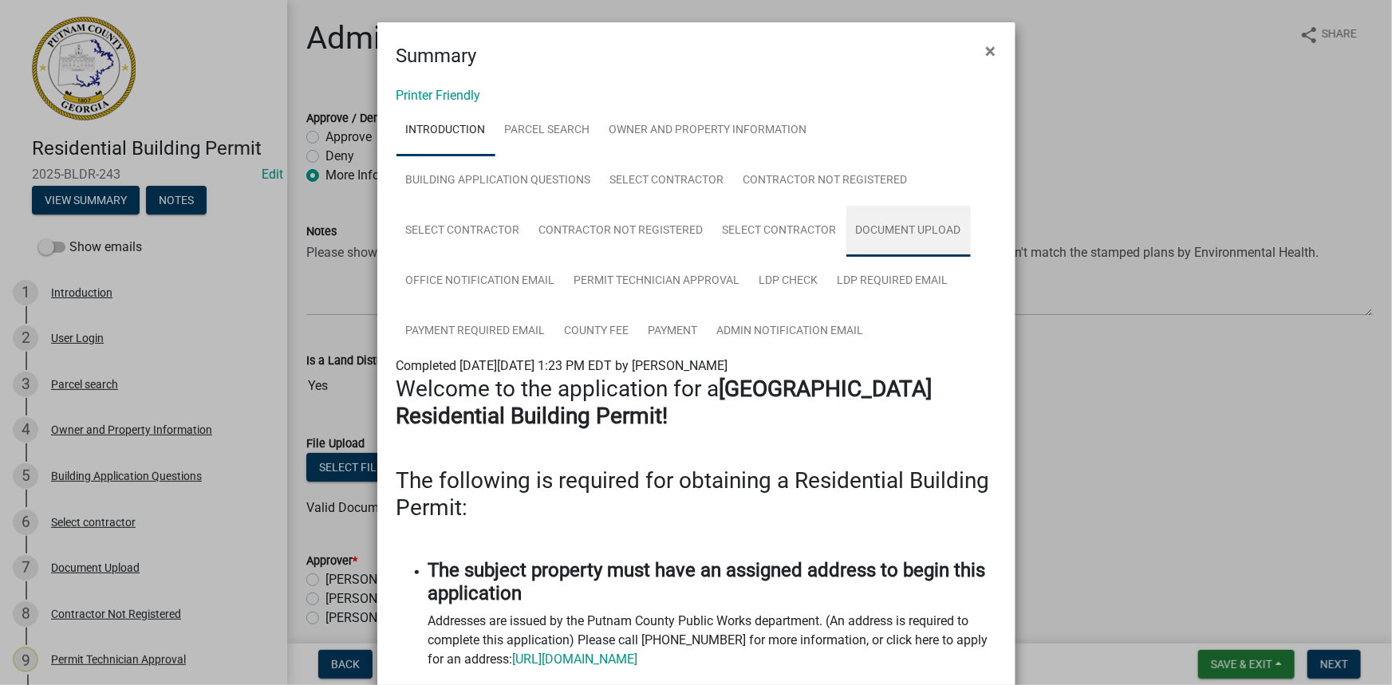
click at [885, 236] on link "Document Upload" at bounding box center [909, 231] width 124 height 51
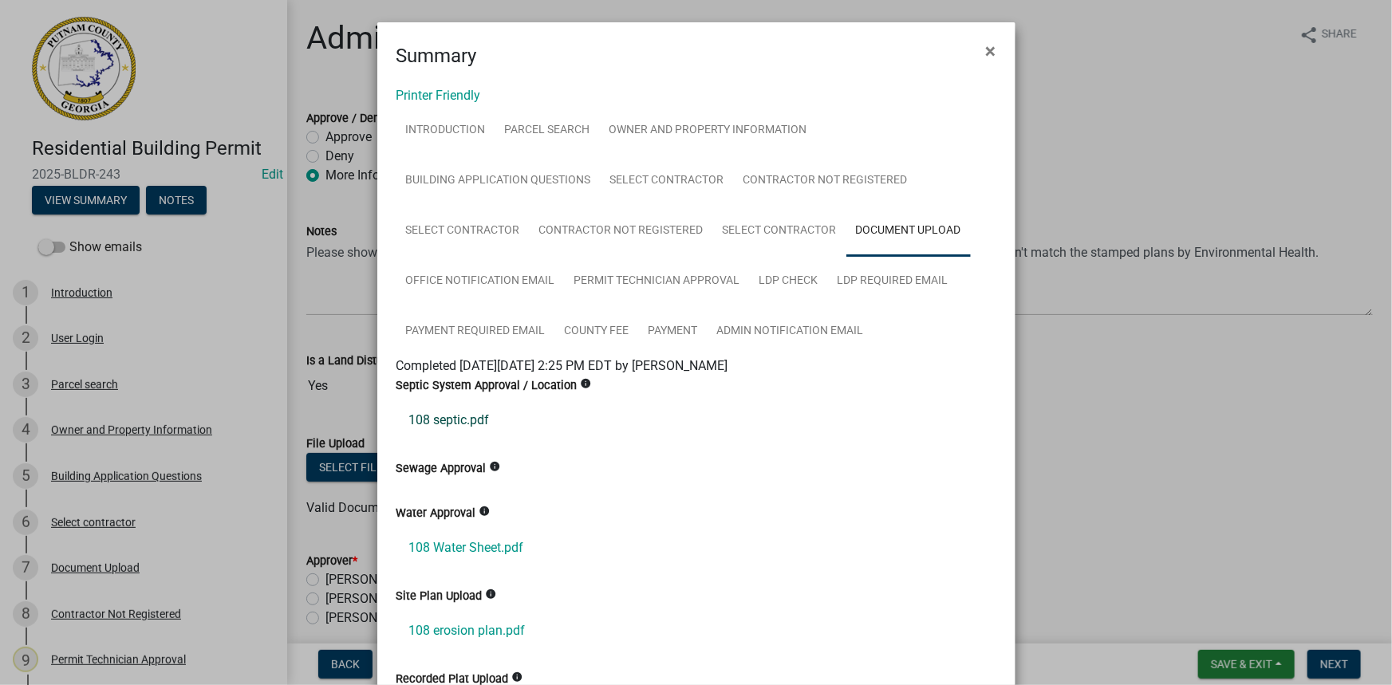
click at [472, 428] on link "108 septic.pdf" at bounding box center [697, 420] width 600 height 38
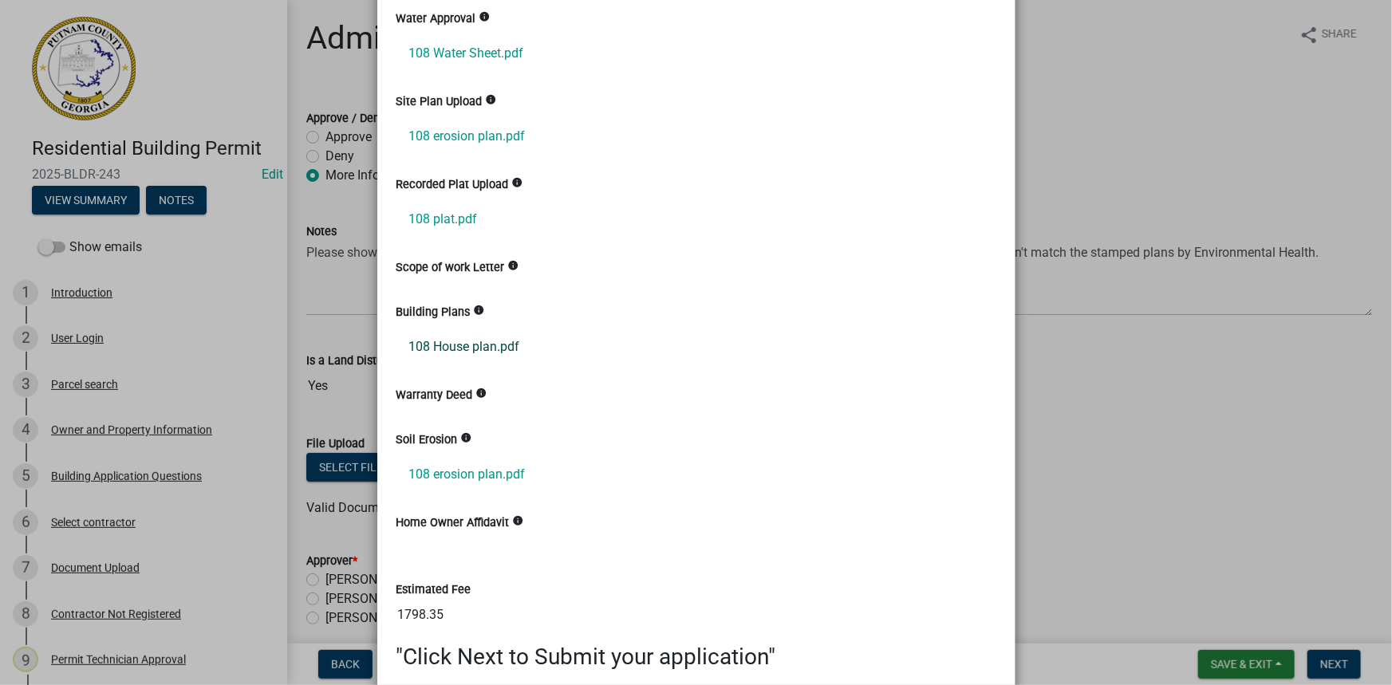
scroll to position [507, 0]
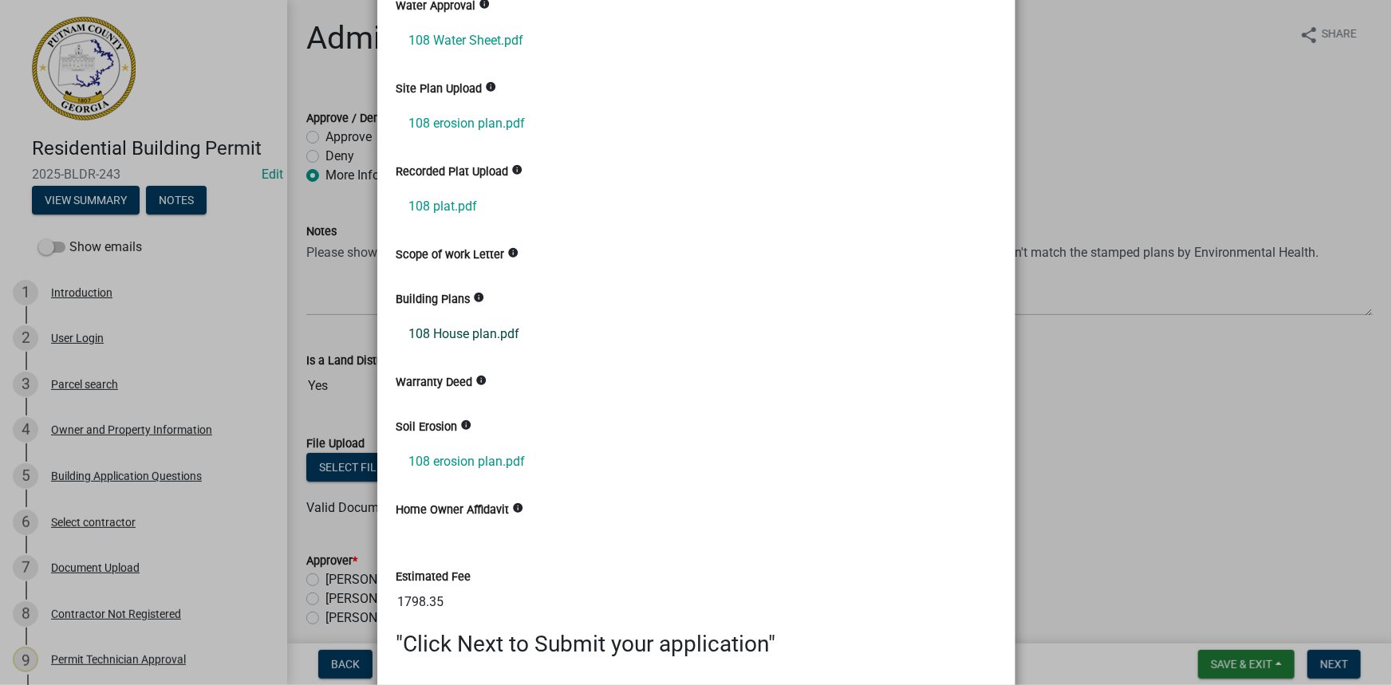
click at [469, 326] on link "108 House plan.pdf" at bounding box center [697, 334] width 600 height 38
click at [1117, 273] on ngb-modal-window "Summary × Printer Friendly Introduction Parcel search Owner and Property Inform…" at bounding box center [696, 342] width 1392 height 685
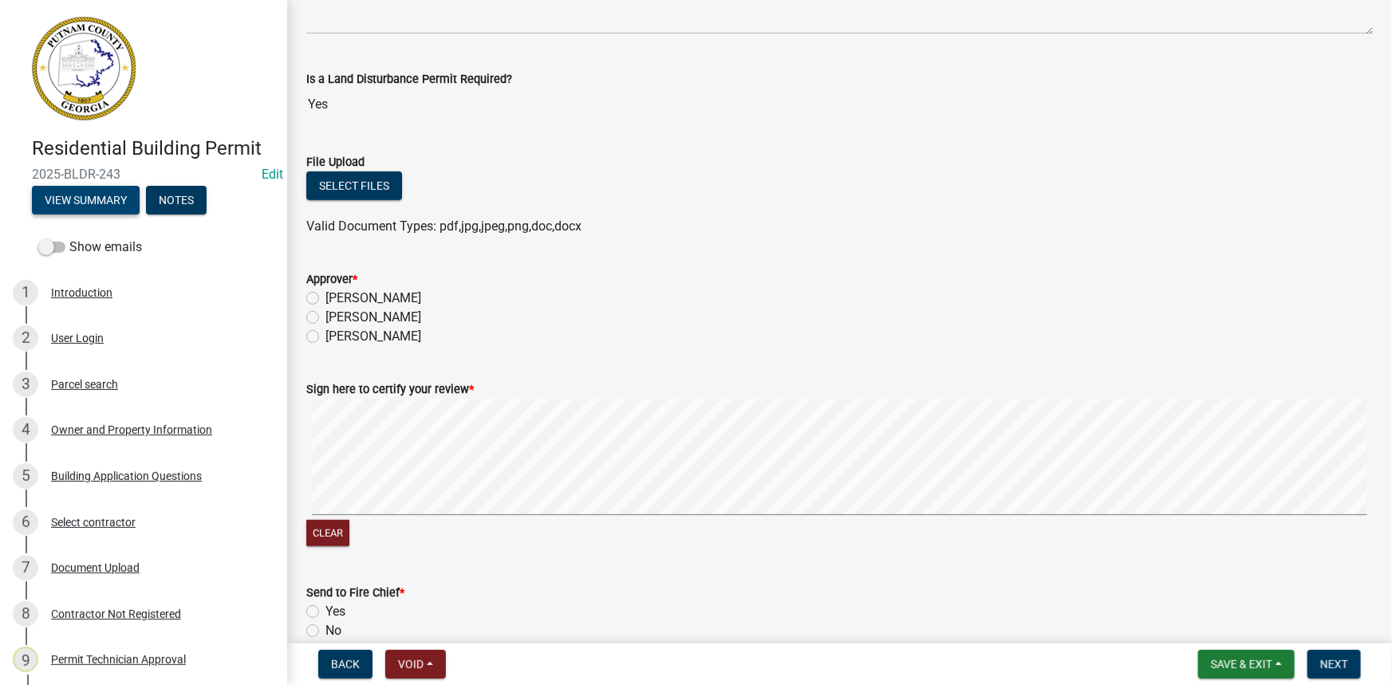
scroll to position [290, 0]
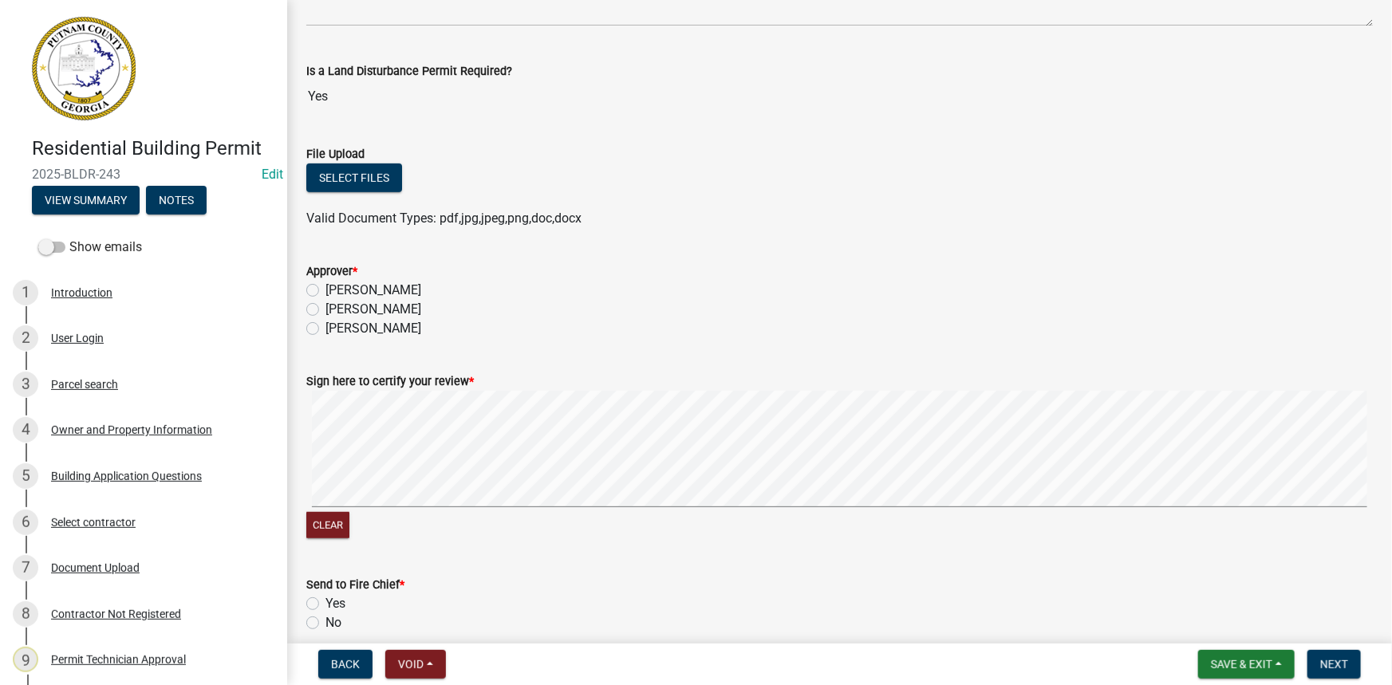
click at [400, 306] on label "Courtney Andrews" at bounding box center [374, 309] width 96 height 19
click at [336, 306] on input "Courtney Andrews" at bounding box center [331, 305] width 10 height 10
radio input "true"
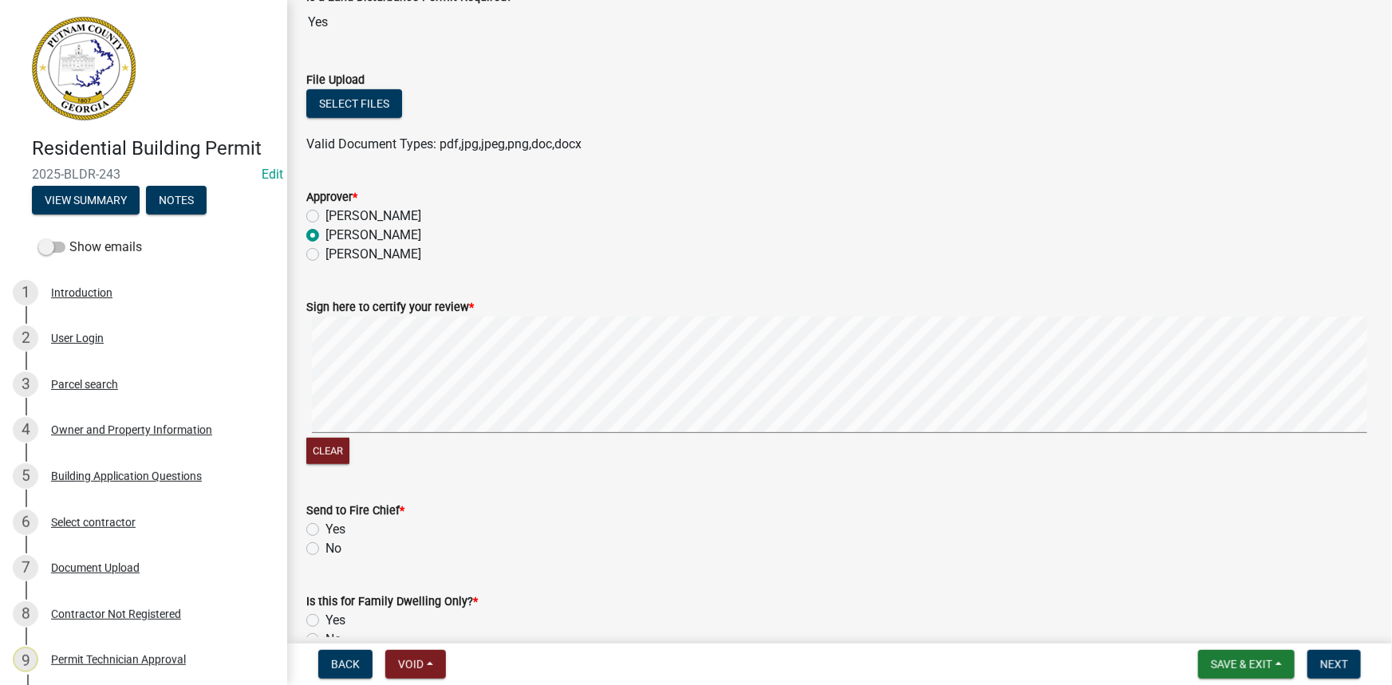
scroll to position [452, 0]
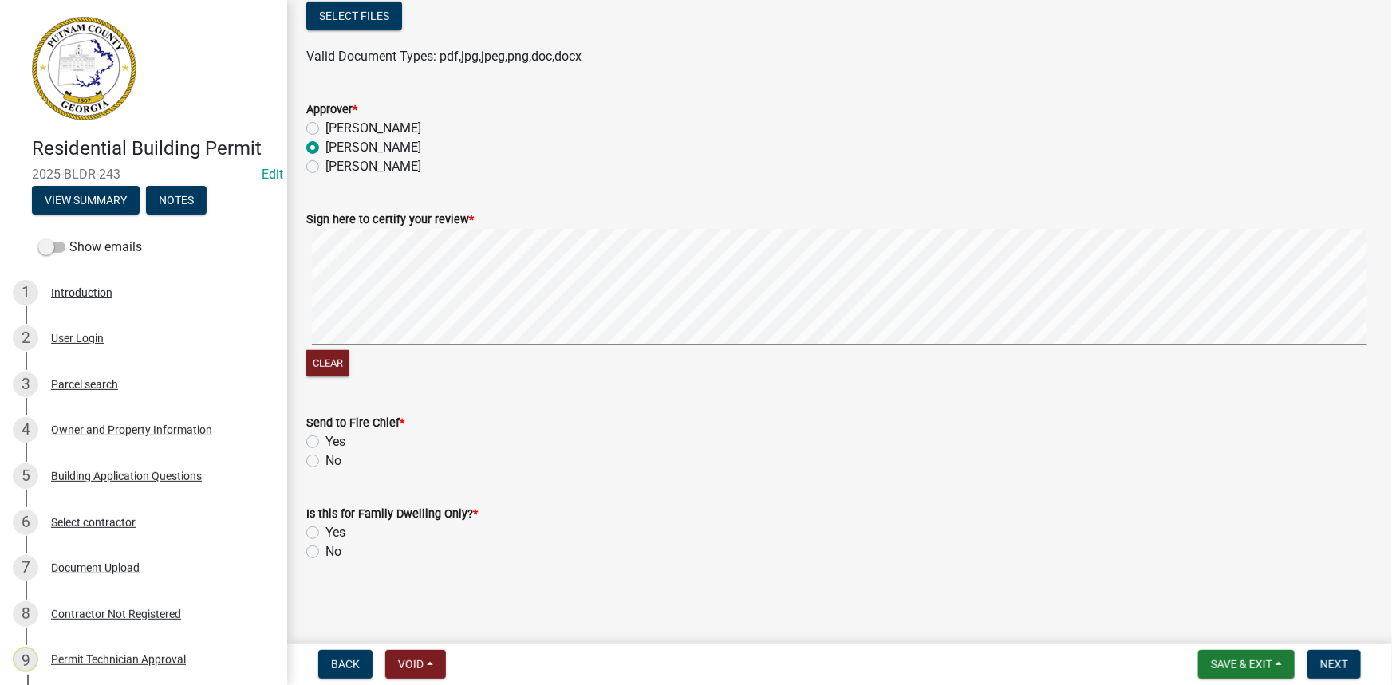
click at [326, 461] on label "No" at bounding box center [334, 461] width 16 height 19
click at [326, 461] on input "No" at bounding box center [331, 457] width 10 height 10
radio input "true"
click at [326, 551] on label "No" at bounding box center [334, 552] width 16 height 19
click at [326, 551] on input "No" at bounding box center [331, 548] width 10 height 10
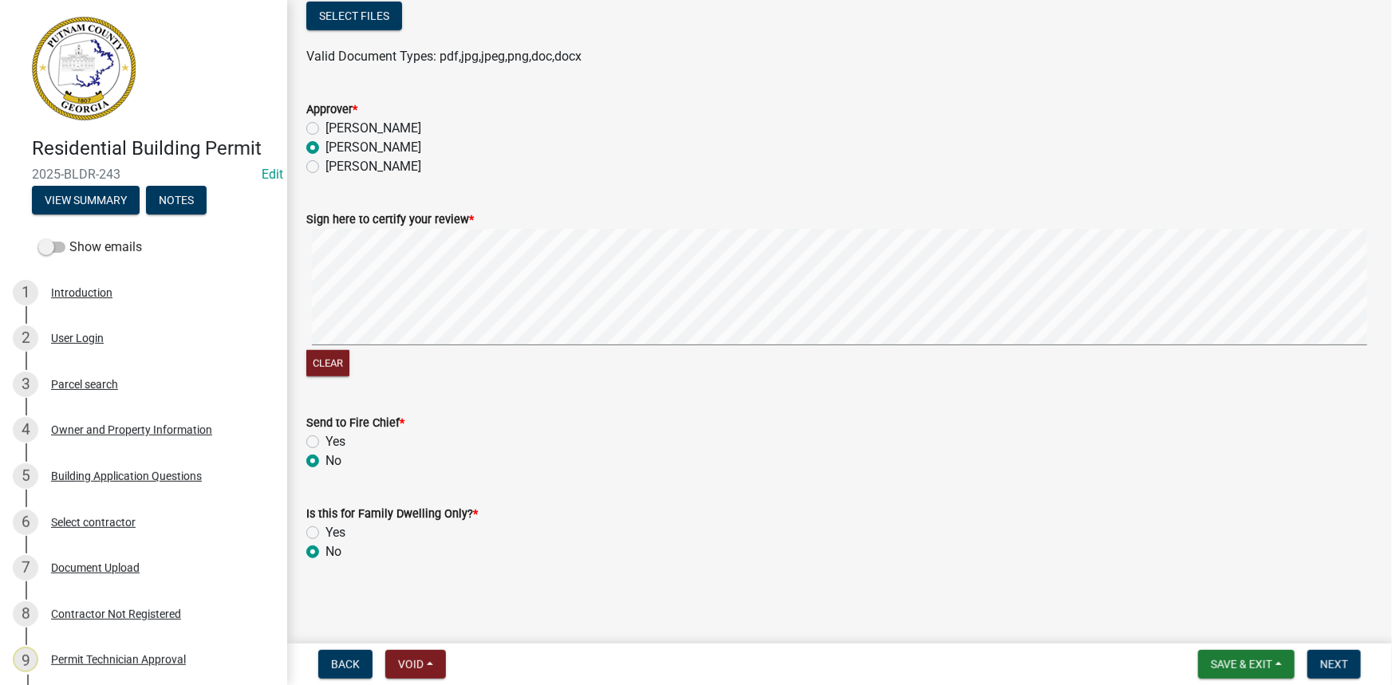
radio input "true"
click at [1355, 677] on button "Next" at bounding box center [1334, 664] width 53 height 29
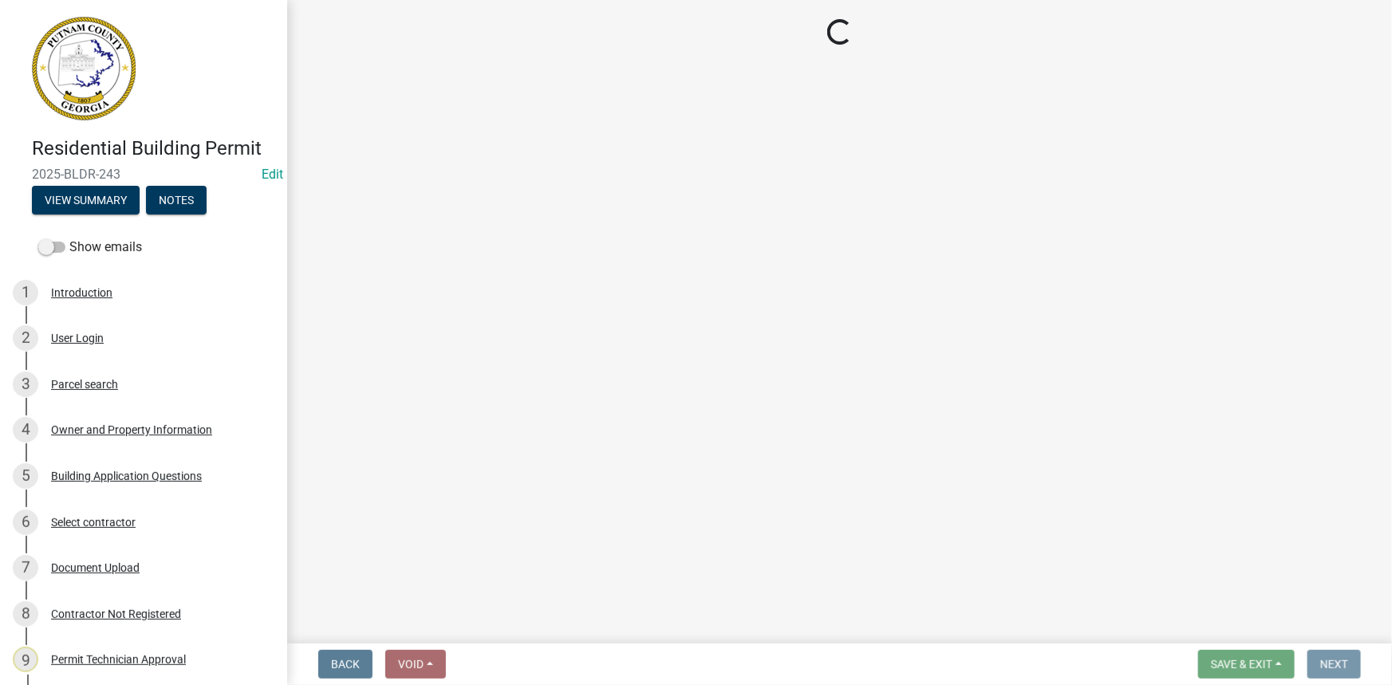
scroll to position [0, 0]
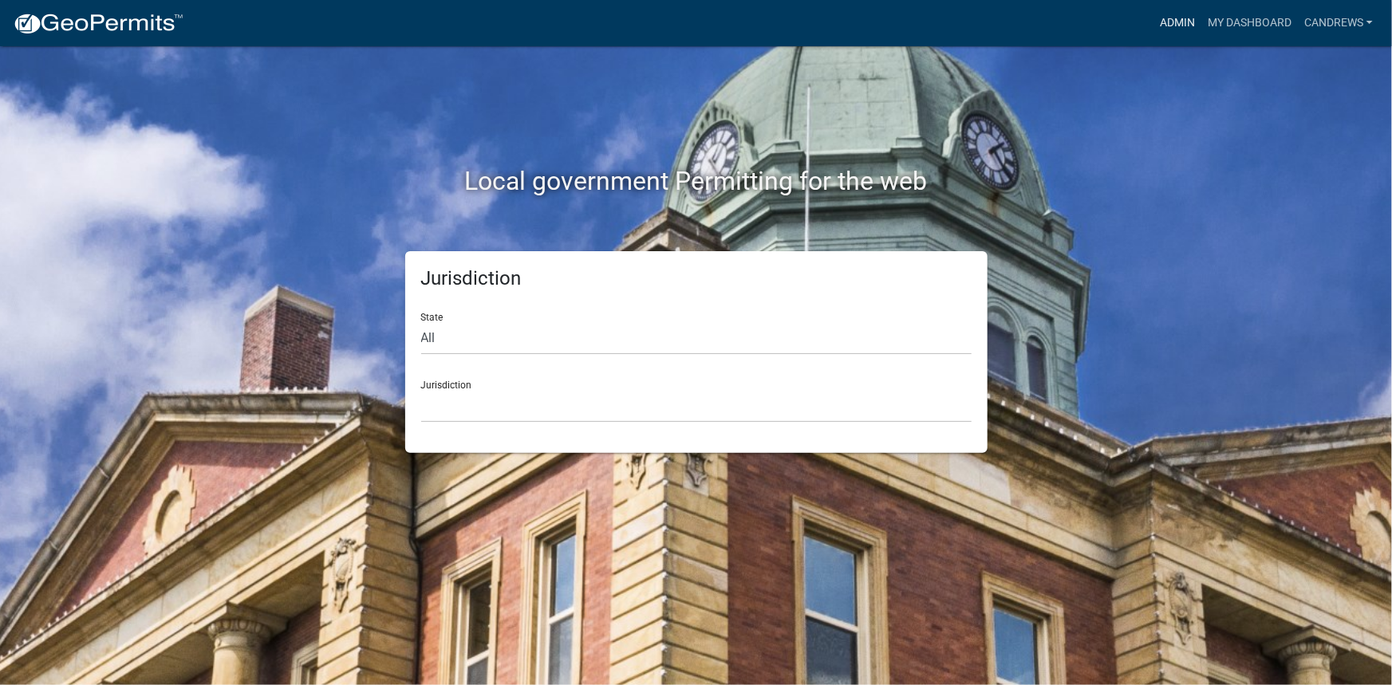
click at [1159, 19] on link "Admin" at bounding box center [1178, 23] width 48 height 30
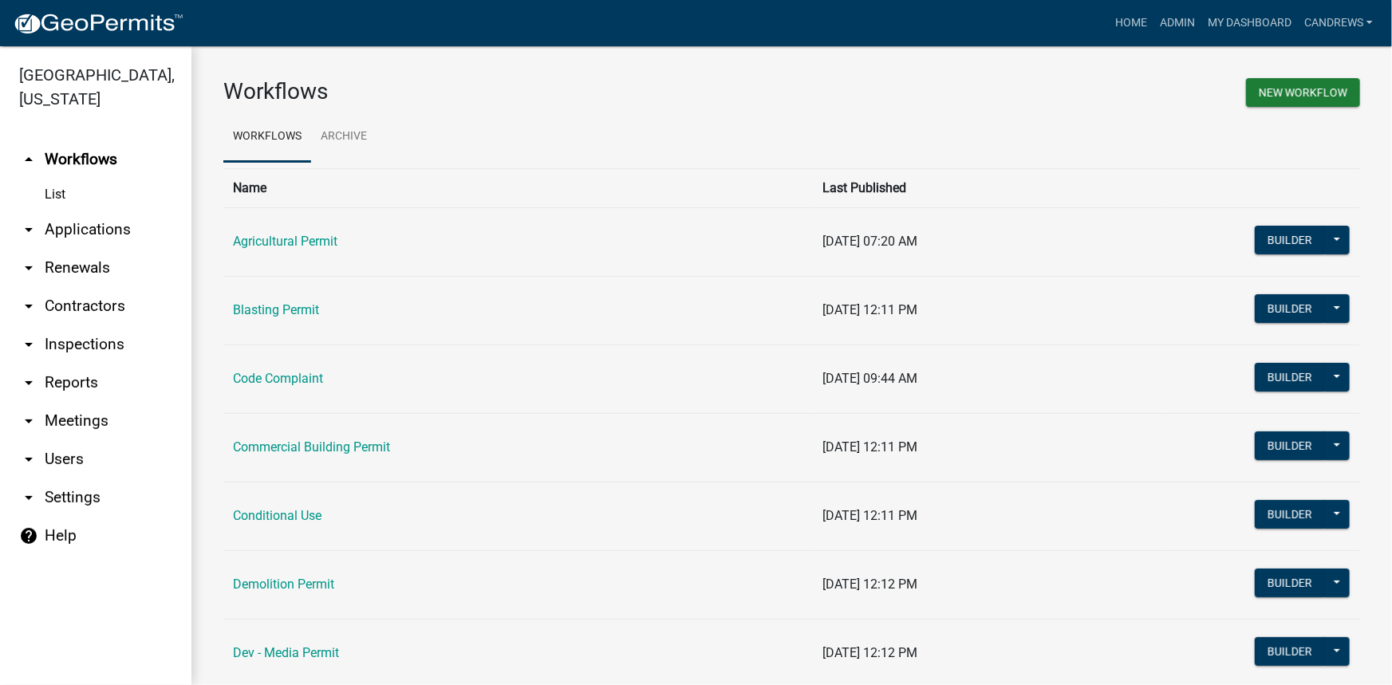
click at [120, 223] on link "arrow_drop_down Applications" at bounding box center [95, 230] width 191 height 38
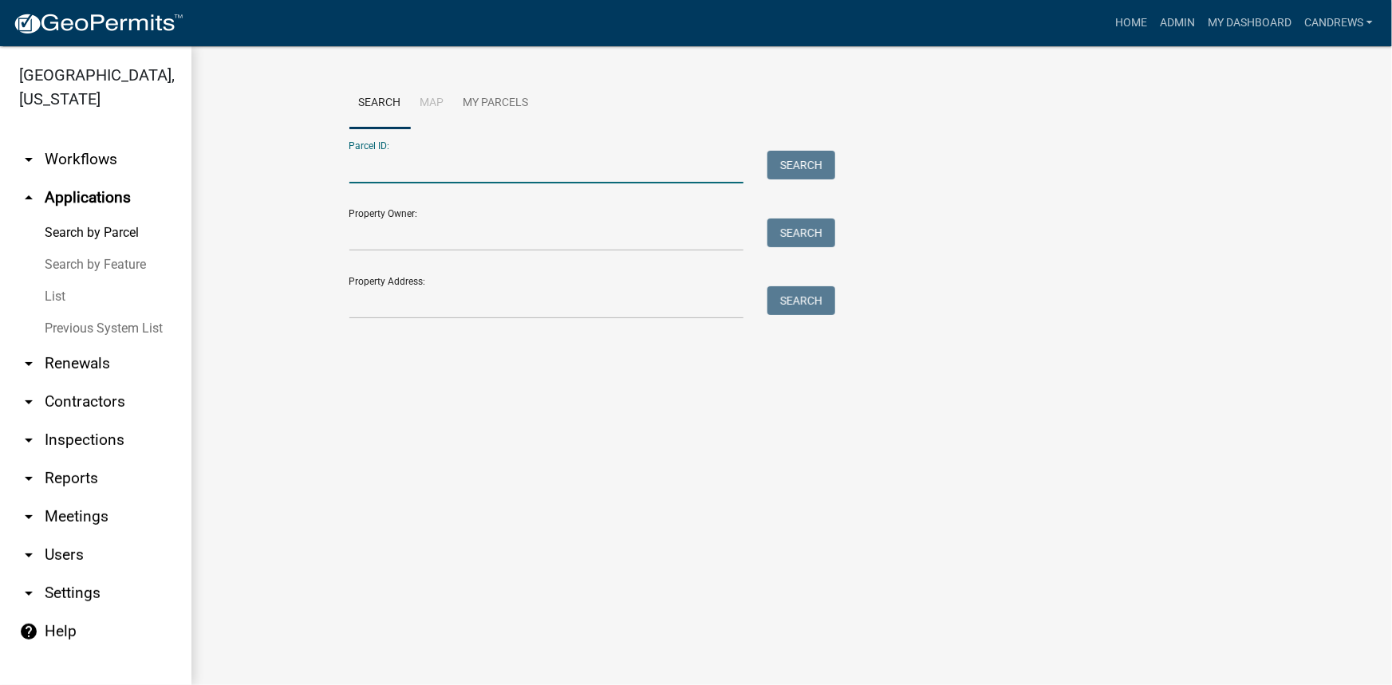
click at [425, 162] on input "Parcel ID:" at bounding box center [546, 167] width 395 height 33
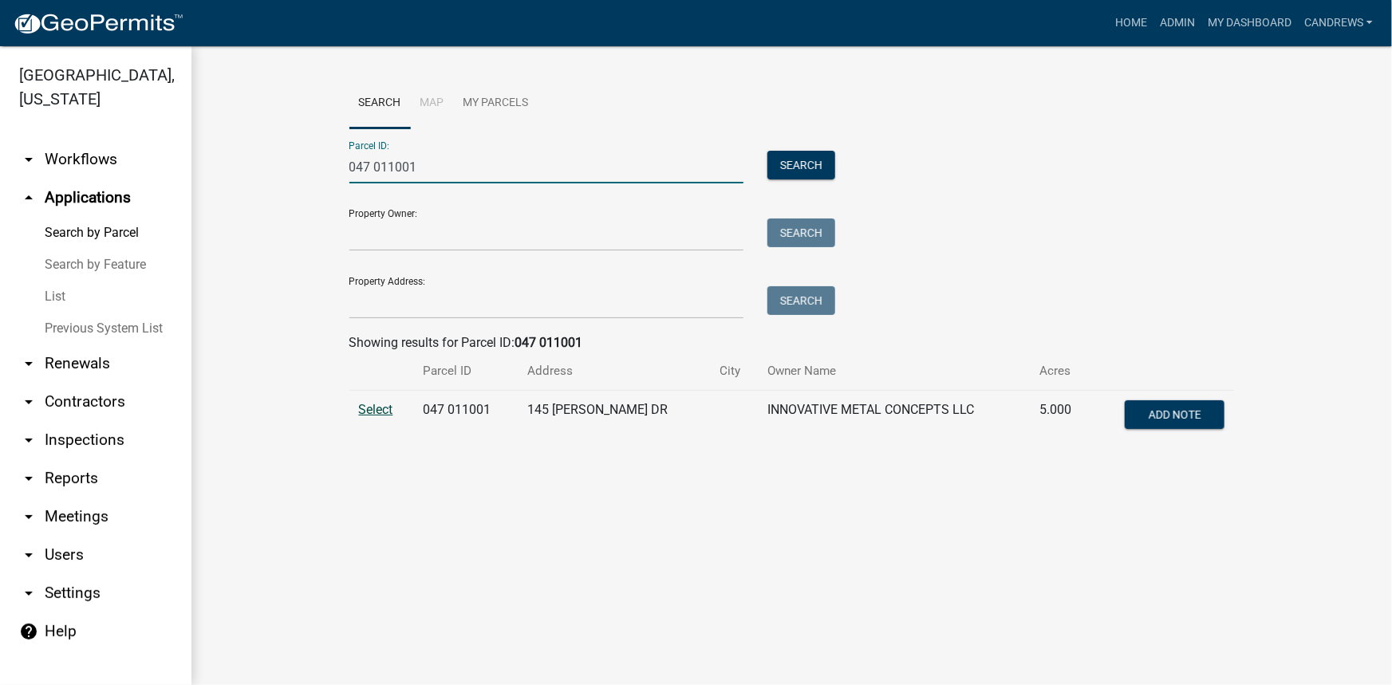
type input "047 011001"
click at [376, 409] on span "Select" at bounding box center [376, 409] width 34 height 15
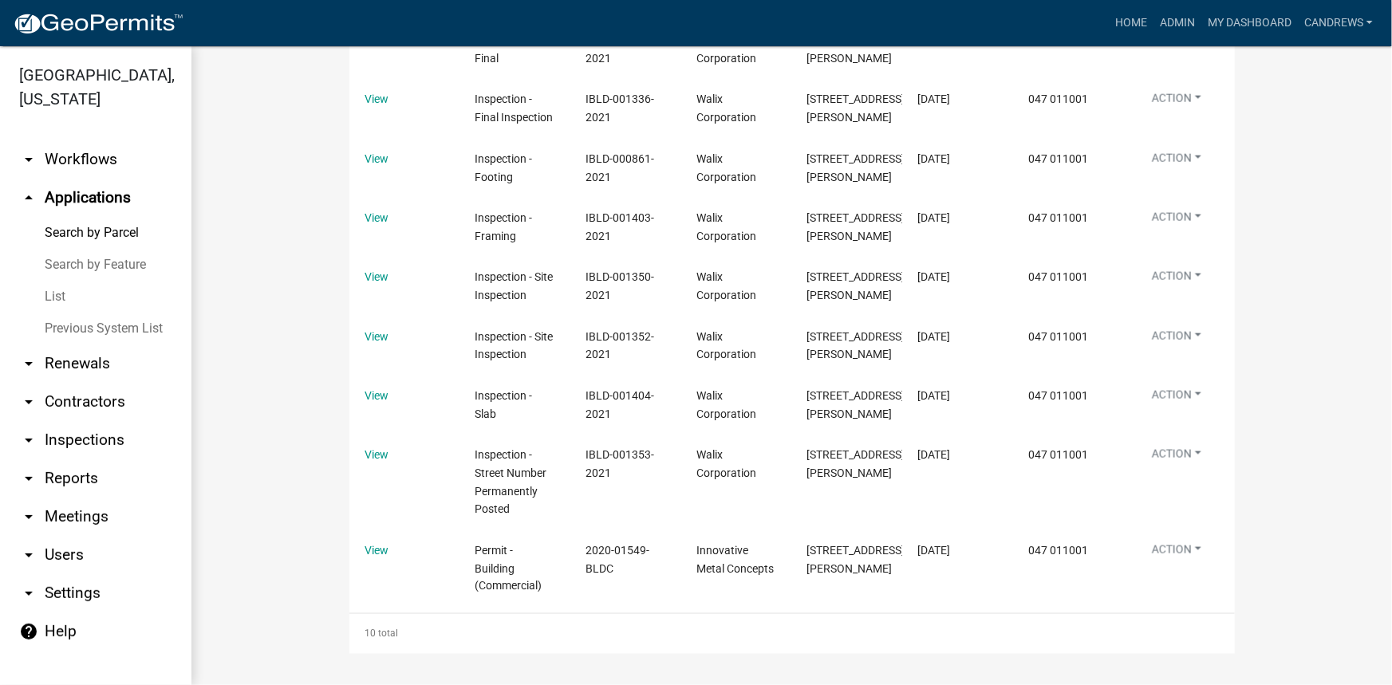
scroll to position [1121, 0]
